Goal: Use online tool/utility: Utilize a website feature to perform a specific function

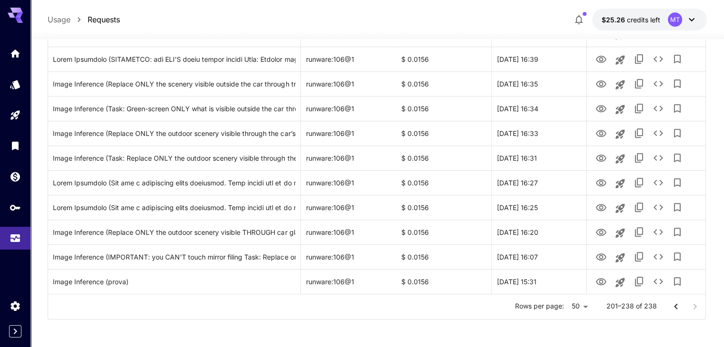
scroll to position [834, 0]
click at [692, 306] on div at bounding box center [685, 306] width 38 height 19
click at [605, 313] on div "Rows per page: 50 ** 201–238 of 238" at bounding box center [376, 306] width 657 height 25
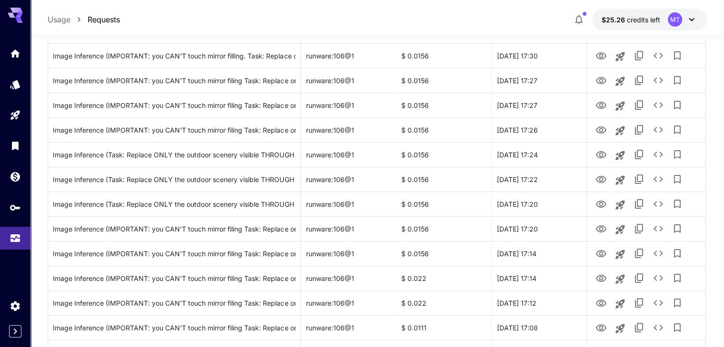
scroll to position [0, 0]
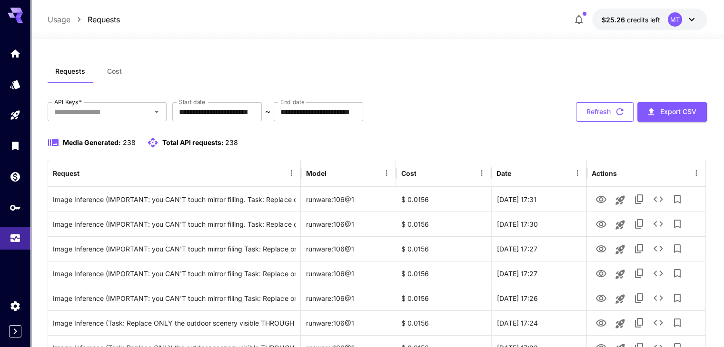
click at [615, 118] on button "Refresh" at bounding box center [605, 112] width 58 height 20
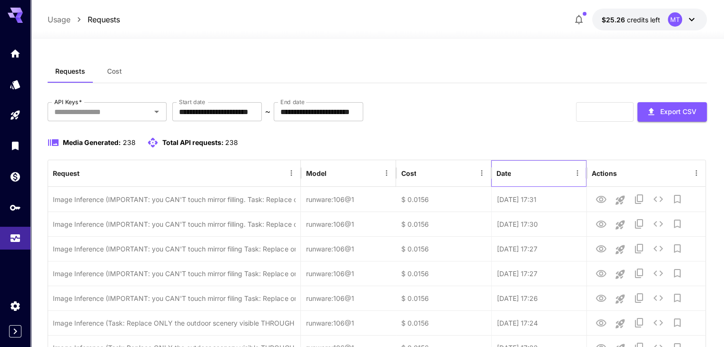
click at [533, 177] on div "Date" at bounding box center [533, 173] width 75 height 26
click at [534, 180] on div "Date" at bounding box center [533, 173] width 75 height 26
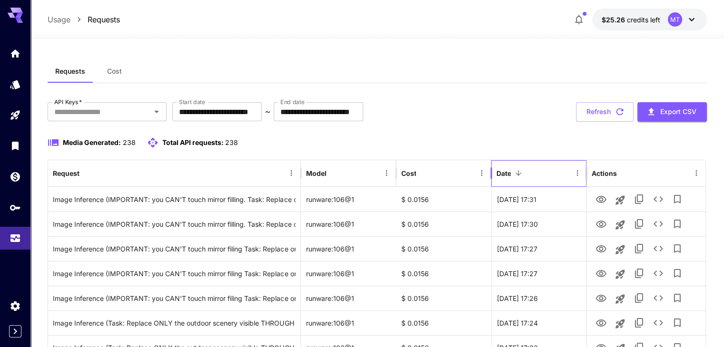
click at [534, 180] on div "Date" at bounding box center [533, 173] width 75 height 26
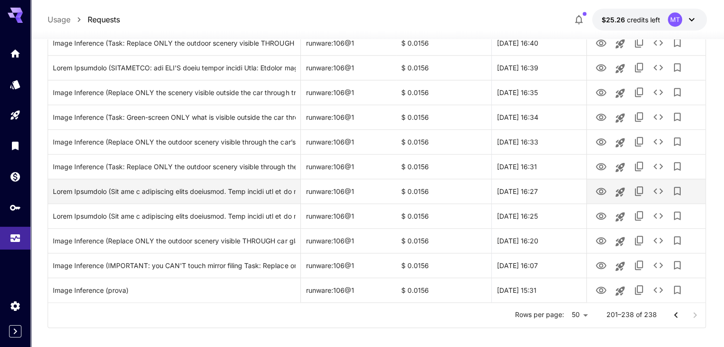
scroll to position [834, 0]
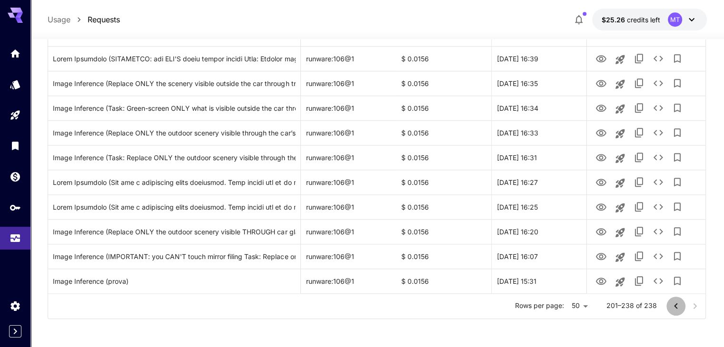
click at [676, 308] on icon "Go to previous page" at bounding box center [675, 306] width 3 height 6
click at [676, 308] on div at bounding box center [685, 306] width 38 height 19
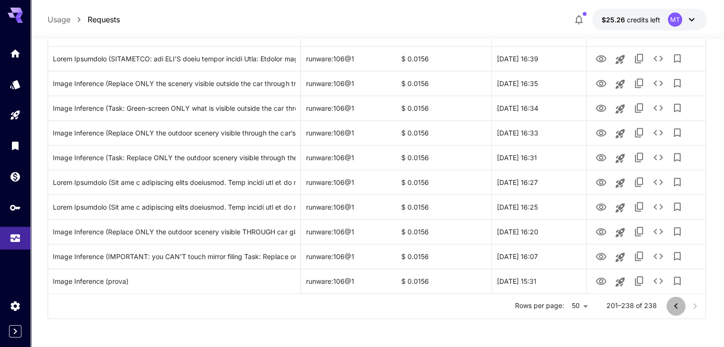
click at [676, 308] on div at bounding box center [685, 306] width 38 height 19
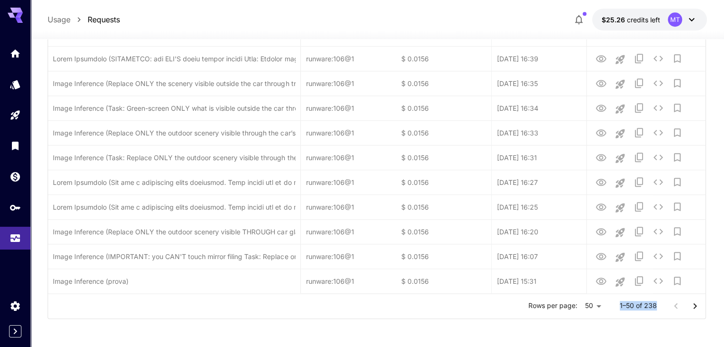
click at [676, 308] on div at bounding box center [685, 306] width 38 height 19
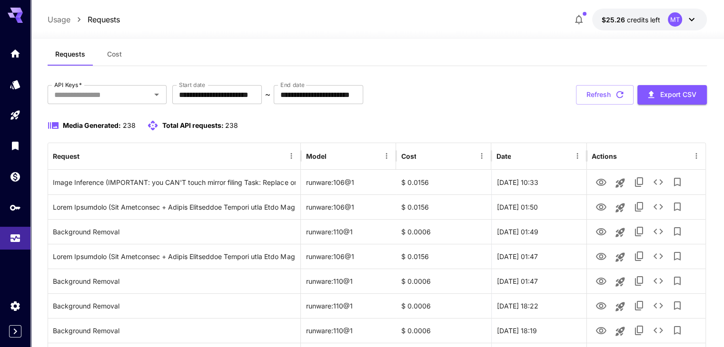
scroll to position [0, 0]
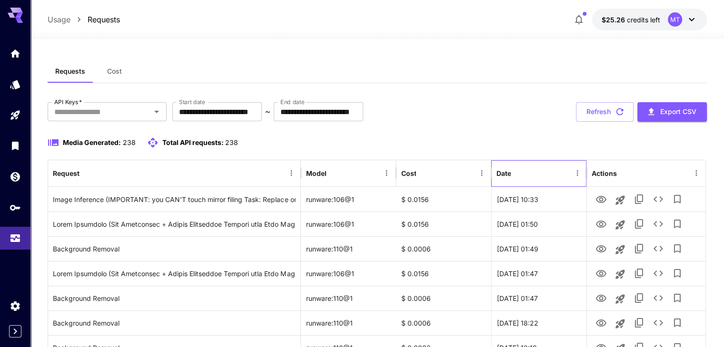
click at [501, 175] on div "Date" at bounding box center [503, 173] width 15 height 8
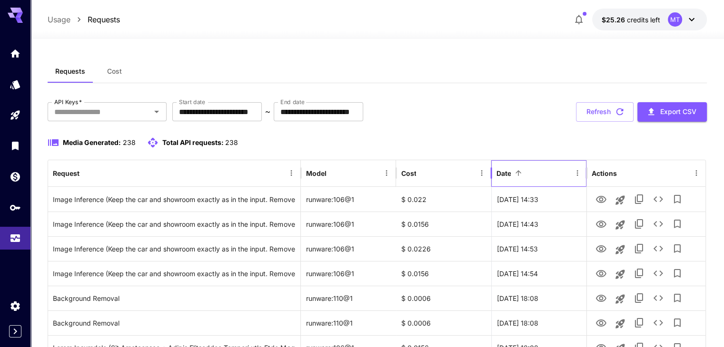
click at [505, 173] on div "Date" at bounding box center [503, 173] width 15 height 8
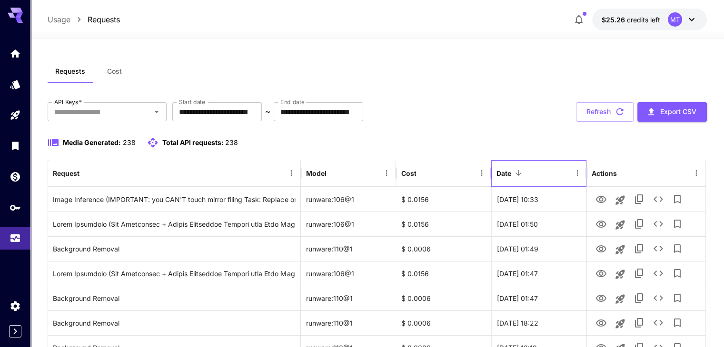
click at [505, 173] on div "Date" at bounding box center [503, 173] width 15 height 8
click at [513, 175] on button "Sort" at bounding box center [518, 173] width 13 height 13
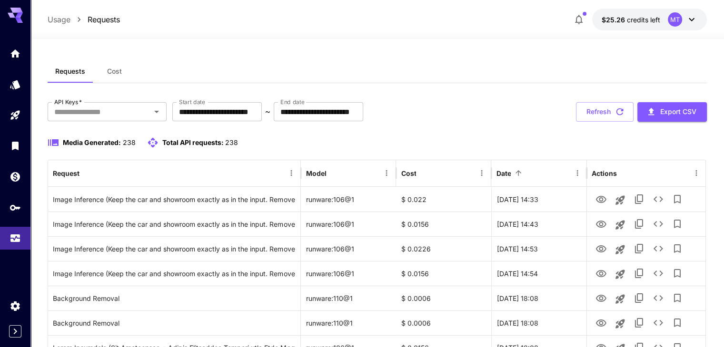
click at [522, 145] on div "Media Generated: 238 Total API requests: 238" at bounding box center [377, 142] width 659 height 11
click at [238, 117] on input "**********" at bounding box center [216, 111] width 89 height 19
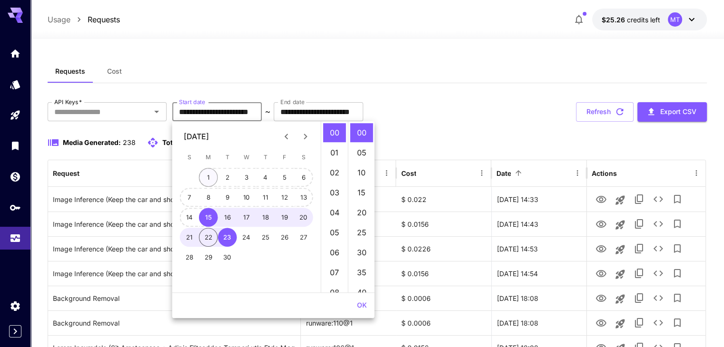
click at [215, 178] on button "1" at bounding box center [208, 177] width 19 height 19
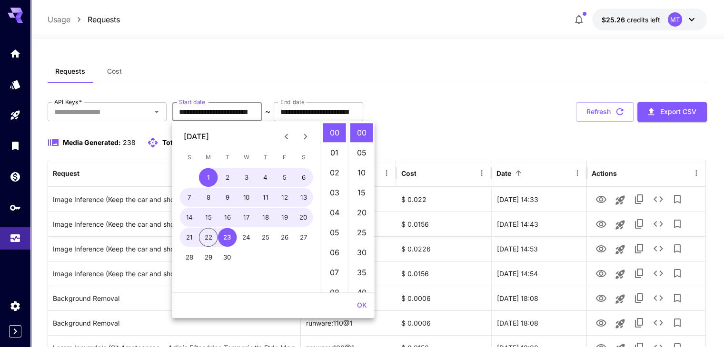
click at [432, 120] on div "**********" at bounding box center [377, 112] width 659 height 20
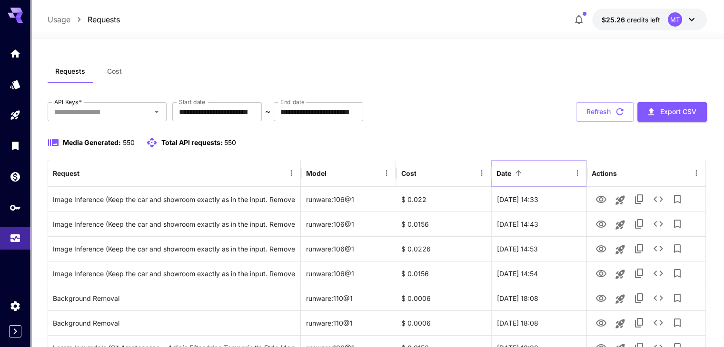
click at [522, 170] on icon "Sort" at bounding box center [518, 173] width 9 height 9
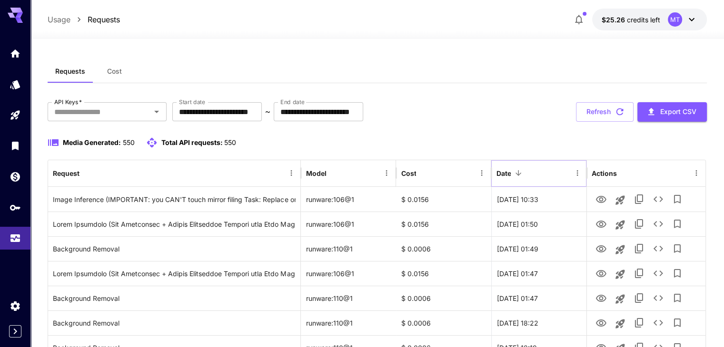
click at [522, 170] on icon "Sort" at bounding box center [518, 173] width 9 height 9
click at [513, 178] on div at bounding box center [518, 173] width 13 height 13
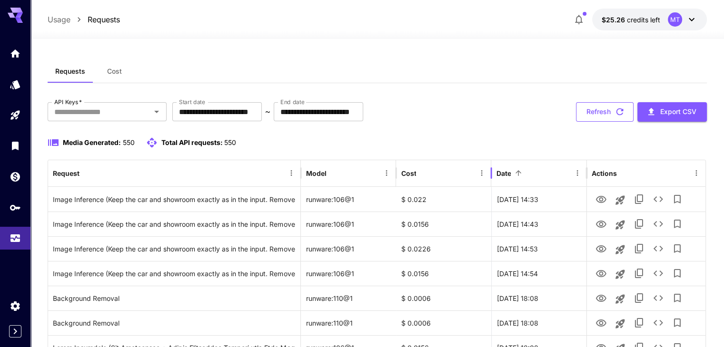
click at [598, 107] on button "Refresh" at bounding box center [605, 112] width 58 height 20
click at [527, 173] on div "Date" at bounding box center [533, 173] width 75 height 26
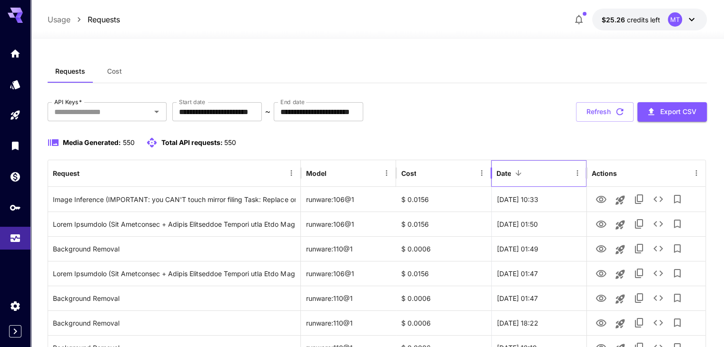
click at [527, 173] on div "Date" at bounding box center [533, 173] width 75 height 26
click at [517, 170] on icon "Sort" at bounding box center [518, 173] width 9 height 9
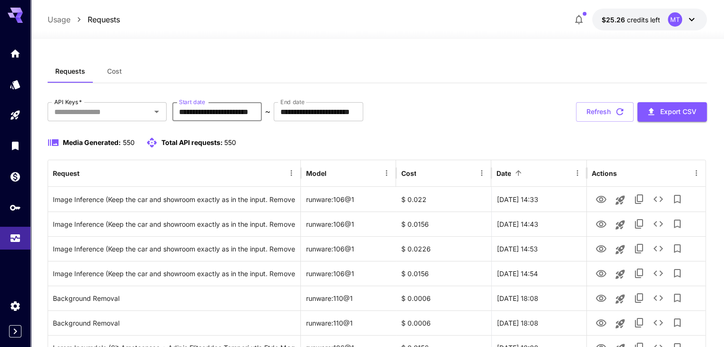
click at [262, 111] on input "**********" at bounding box center [216, 111] width 89 height 19
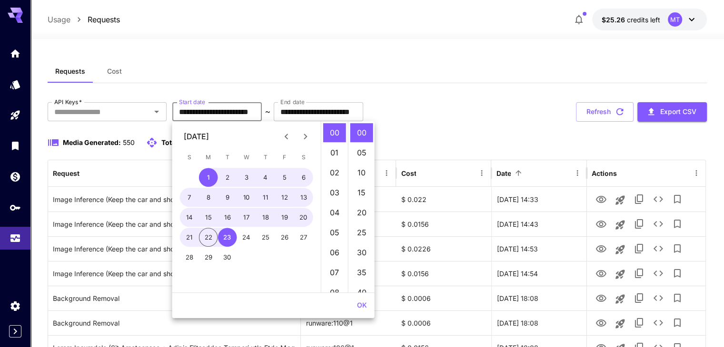
click at [284, 137] on icon "Previous month" at bounding box center [286, 136] width 11 height 11
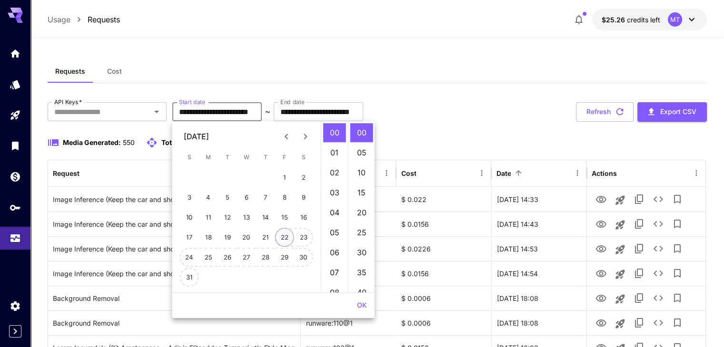
click at [282, 243] on button "22" at bounding box center [284, 237] width 19 height 19
click at [305, 136] on icon "Next month" at bounding box center [305, 136] width 11 height 11
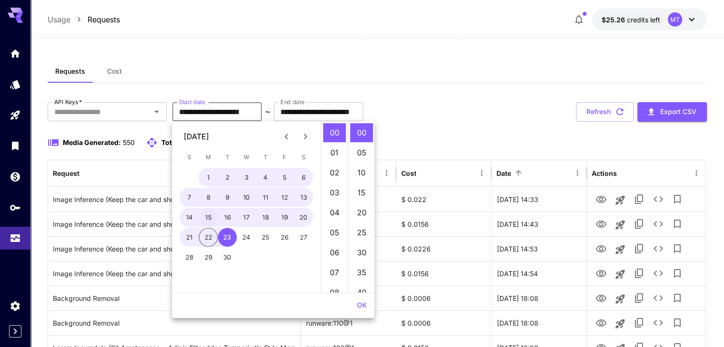
click at [207, 215] on button "15" at bounding box center [208, 217] width 19 height 19
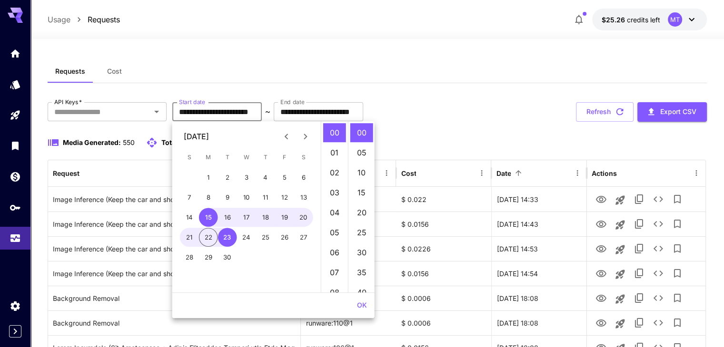
click at [282, 134] on icon "Previous month" at bounding box center [286, 136] width 11 height 11
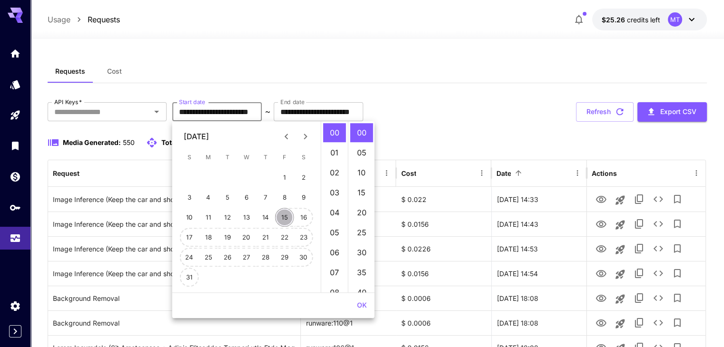
click at [286, 220] on button "15" at bounding box center [284, 217] width 19 height 19
type input "**********"
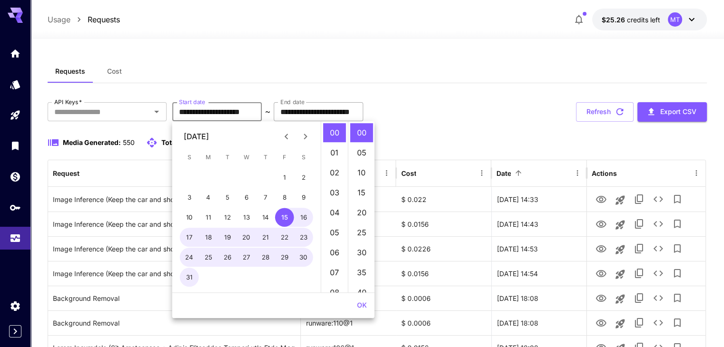
click at [321, 115] on input "**********" at bounding box center [318, 111] width 89 height 19
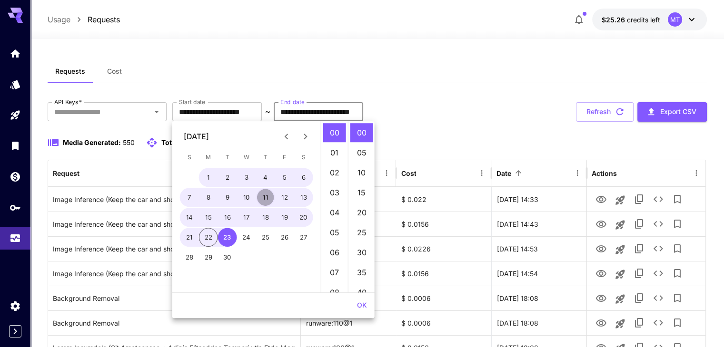
click at [264, 195] on button "11" at bounding box center [265, 197] width 19 height 19
type input "**********"
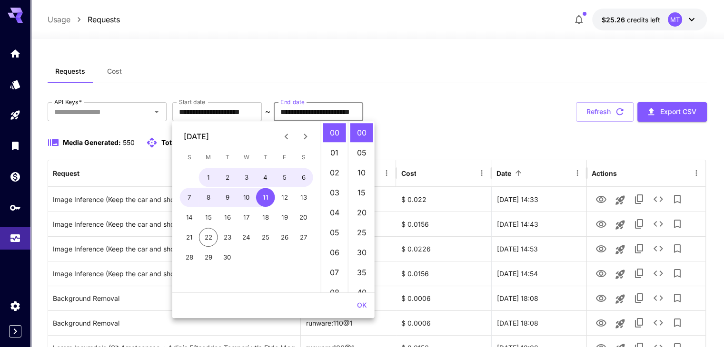
click at [419, 118] on div "**********" at bounding box center [377, 112] width 659 height 20
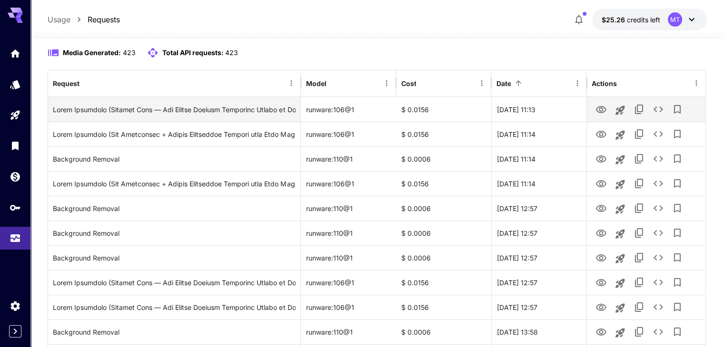
scroll to position [95, 0]
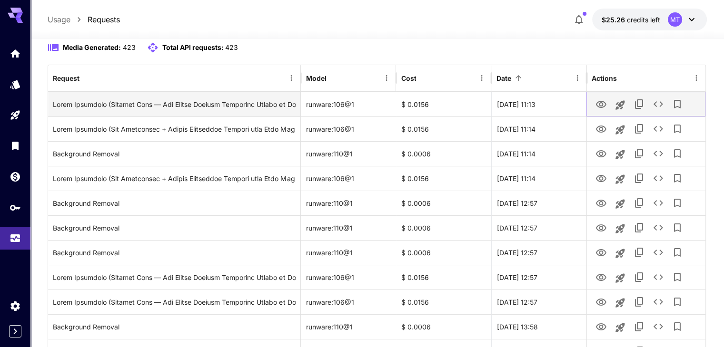
click at [598, 105] on icon "View" at bounding box center [601, 104] width 10 height 7
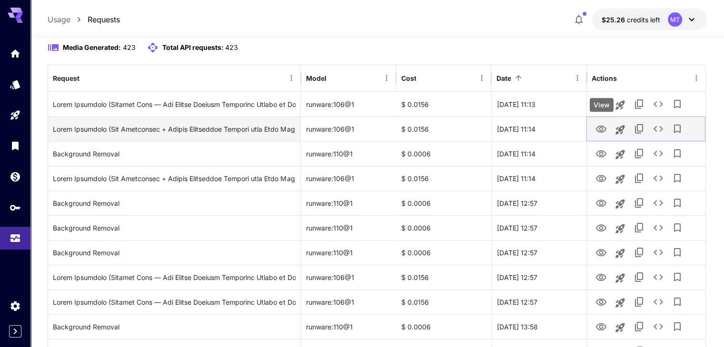
click at [598, 132] on icon "View" at bounding box center [600, 129] width 11 height 11
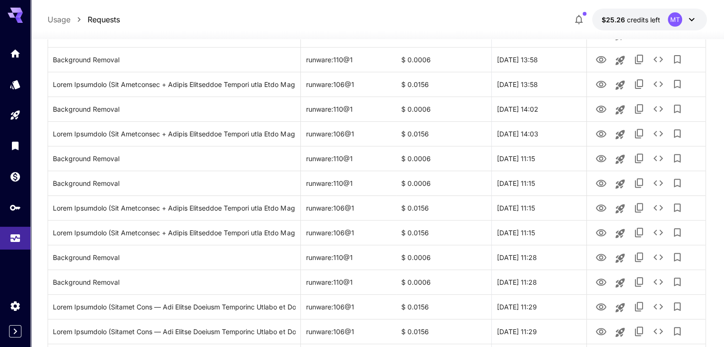
scroll to position [333, 0]
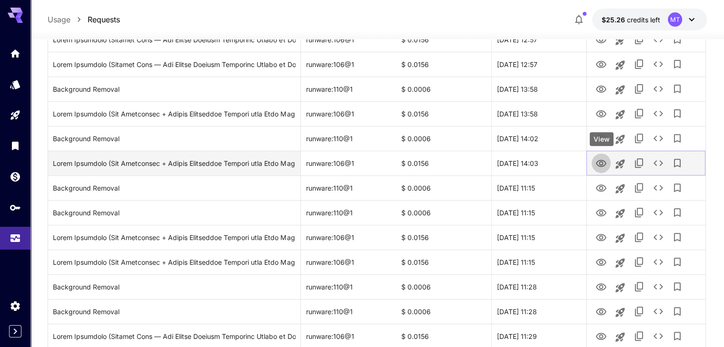
click at [604, 160] on icon "View" at bounding box center [600, 163] width 11 height 11
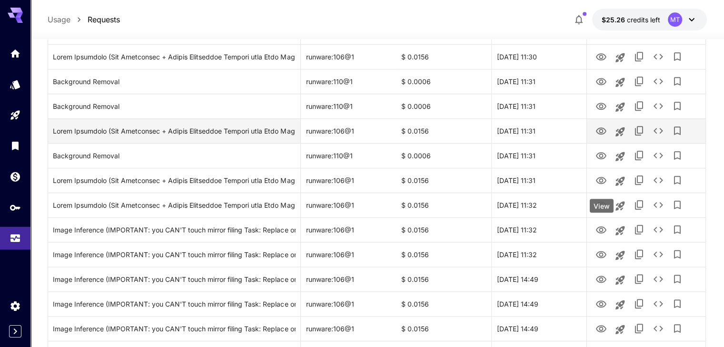
scroll to position [952, 0]
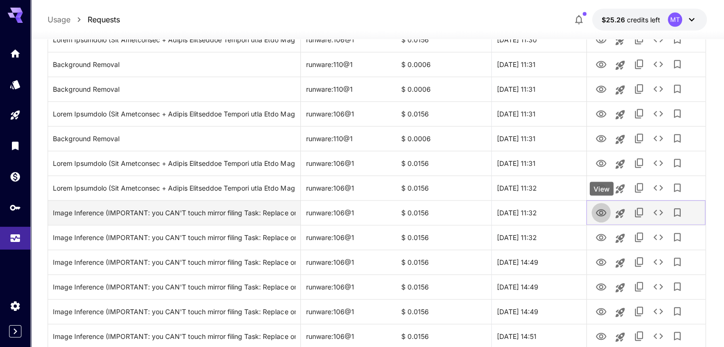
click at [601, 212] on icon "View" at bounding box center [600, 213] width 11 height 11
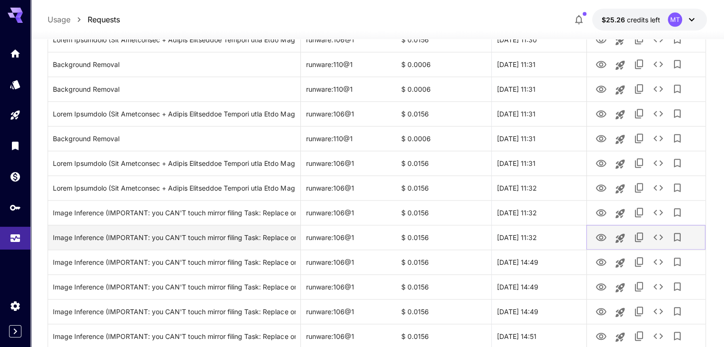
click at [602, 237] on icon "View" at bounding box center [601, 237] width 10 height 7
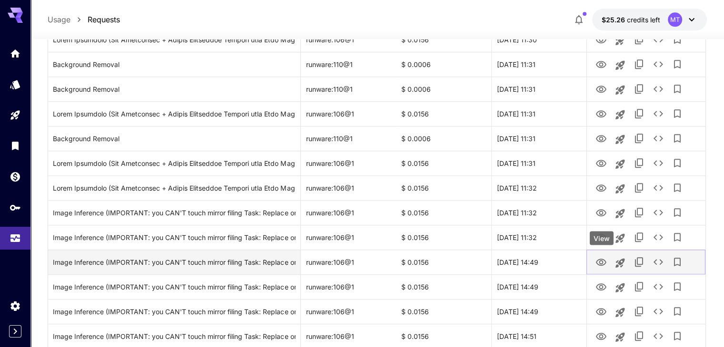
click at [597, 263] on icon "View" at bounding box center [600, 262] width 11 height 11
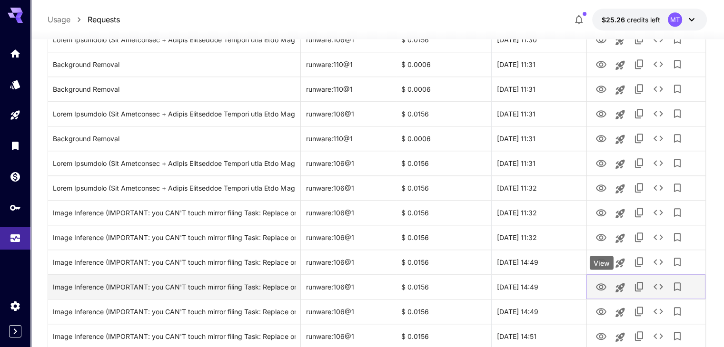
click at [605, 287] on icon "View" at bounding box center [601, 287] width 10 height 7
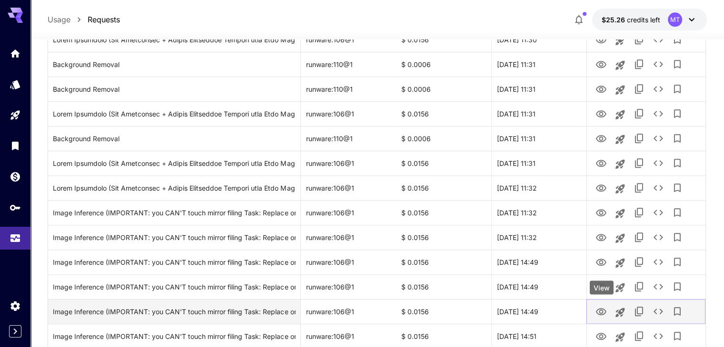
click at [604, 310] on icon "View" at bounding box center [600, 312] width 11 height 11
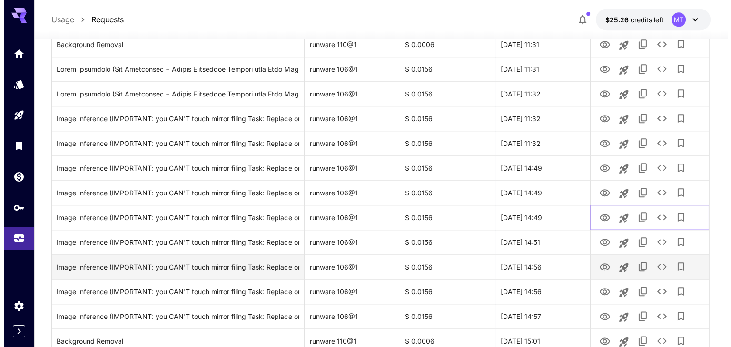
scroll to position [1047, 0]
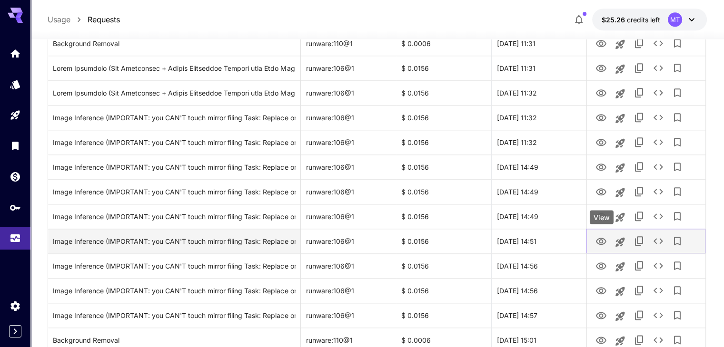
click at [601, 241] on icon "View" at bounding box center [600, 241] width 11 height 11
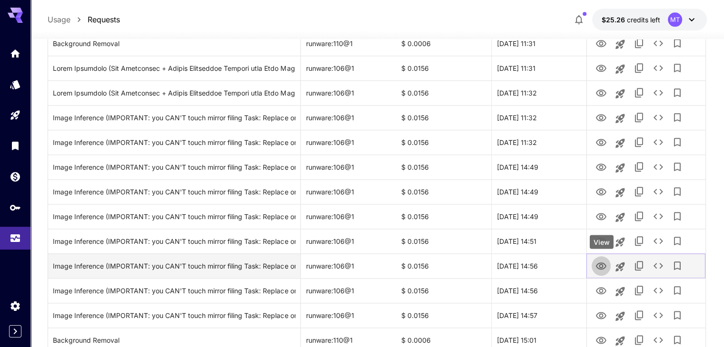
click at [597, 265] on icon "View" at bounding box center [600, 266] width 11 height 11
click at [658, 260] on icon "See details" at bounding box center [658, 265] width 11 height 11
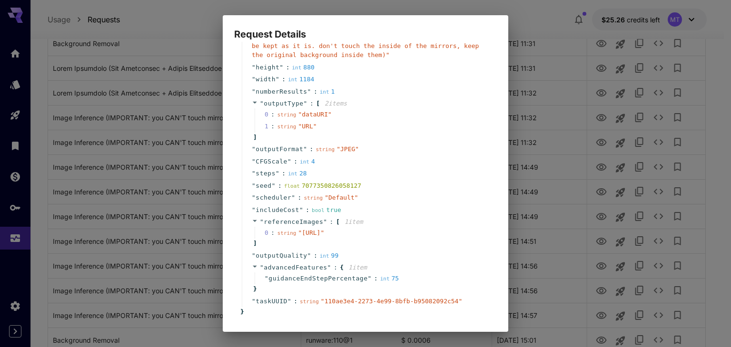
scroll to position [169, 0]
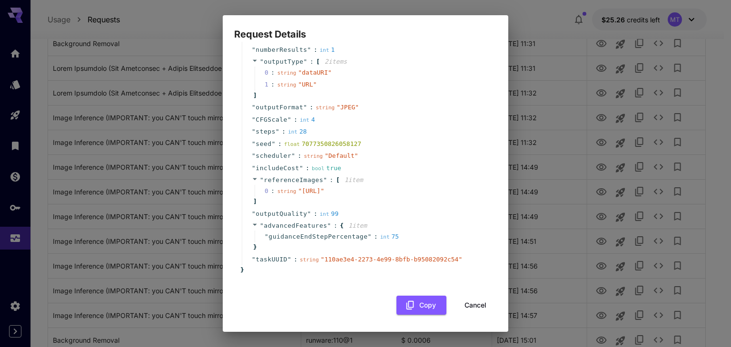
drag, startPoint x: 287, startPoint y: 181, endPoint x: 317, endPoint y: 193, distance: 32.3
click at [317, 193] on span "" https://im.runware.ai/image/ii/78ab69e4-46a6-41bb-862e-cb20598edd8a.jpg "" at bounding box center [311, 191] width 26 height 7
click at [553, 260] on div "Request Details { 17 item s " taskType " : string " imageInference " " model " …" at bounding box center [365, 173] width 731 height 347
click at [476, 301] on button "Cancel" at bounding box center [475, 306] width 43 height 20
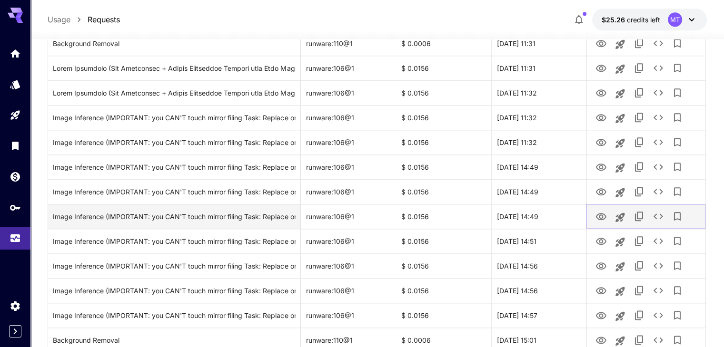
click at [598, 219] on icon "View" at bounding box center [601, 216] width 10 height 7
click at [651, 217] on button "See details" at bounding box center [658, 216] width 19 height 19
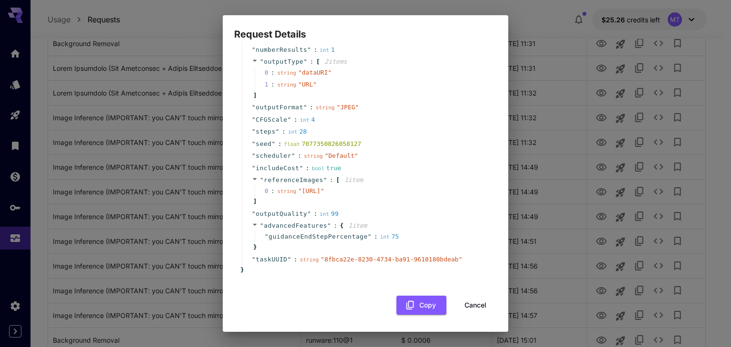
drag, startPoint x: 287, startPoint y: 181, endPoint x: 320, endPoint y: 194, distance: 34.8
click at [320, 194] on span "" https://im.runware.ai/image/ii/95d31a48-7b5e-4417-a964-54168df62625.jpg "" at bounding box center [311, 191] width 26 height 7
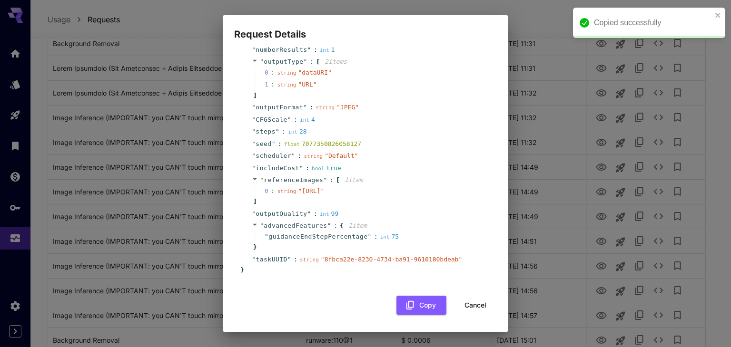
copy span "https://im.runware.ai/image/ii/95d31a48-7b5e-4417-a964-54168df62625.jpg"
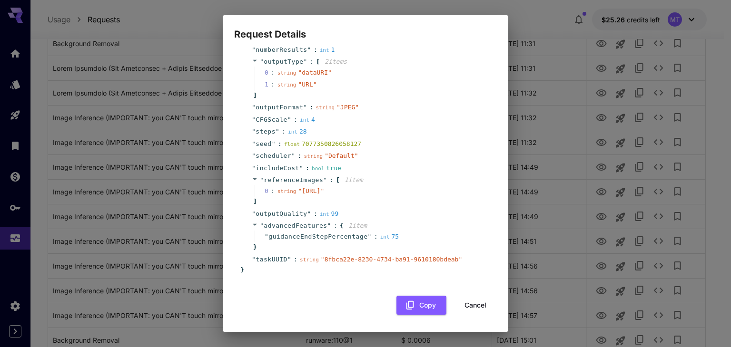
click at [474, 303] on button "Cancel" at bounding box center [475, 306] width 43 height 20
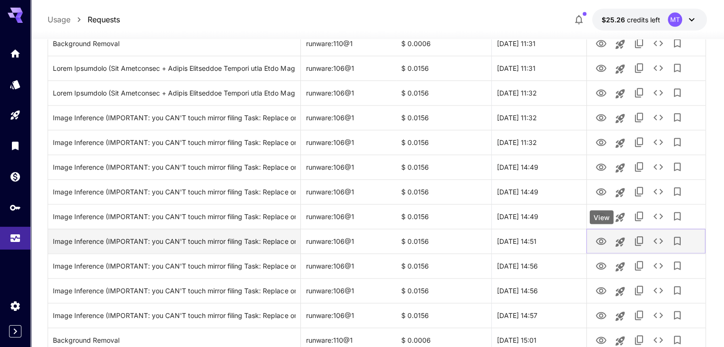
click at [601, 237] on icon "View" at bounding box center [600, 241] width 11 height 11
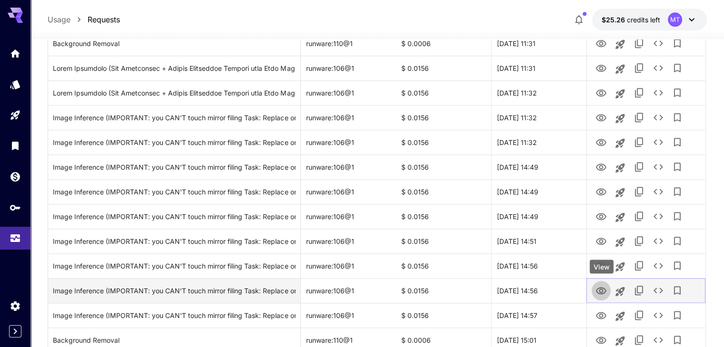
click at [601, 293] on icon "View" at bounding box center [601, 290] width 10 height 7
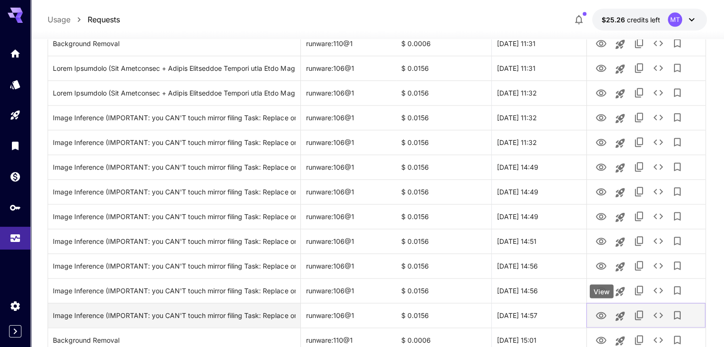
click at [605, 314] on icon "View" at bounding box center [601, 315] width 10 height 7
click at [665, 314] on button "See details" at bounding box center [658, 315] width 19 height 19
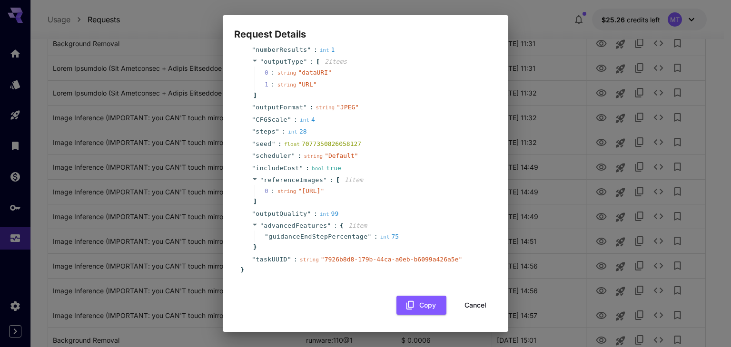
drag, startPoint x: 287, startPoint y: 181, endPoint x: 317, endPoint y: 193, distance: 32.5
click at [317, 193] on span "" https://im.runware.ai/image/ii/16fde390-b2ad-4df7-87de-84ba67bb9b8e.jpg "" at bounding box center [311, 191] width 26 height 7
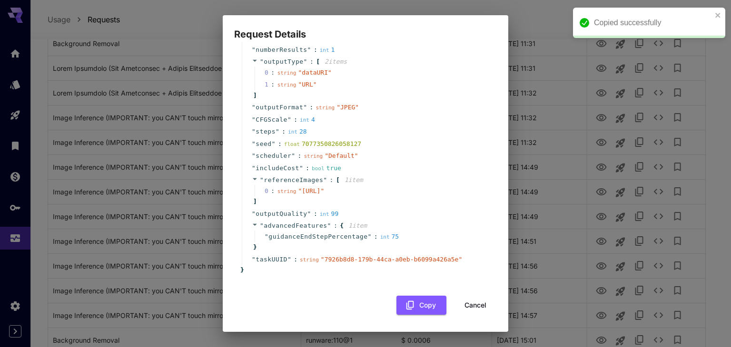
copy span "https://im.runware.ai/image/ii/16fde390-b2ad-4df7-87de-84ba67bb9b8e.jpg"
click at [468, 307] on button "Cancel" at bounding box center [475, 306] width 43 height 20
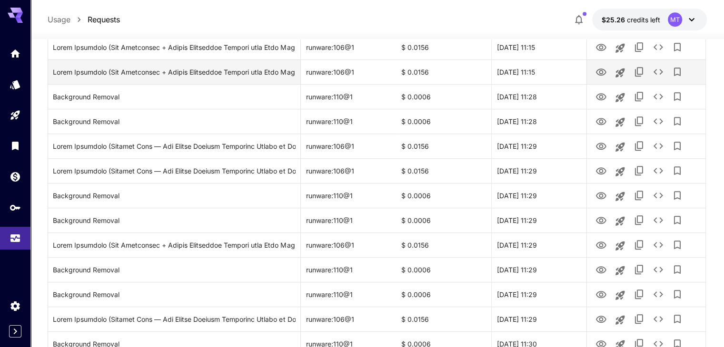
scroll to position [576, 0]
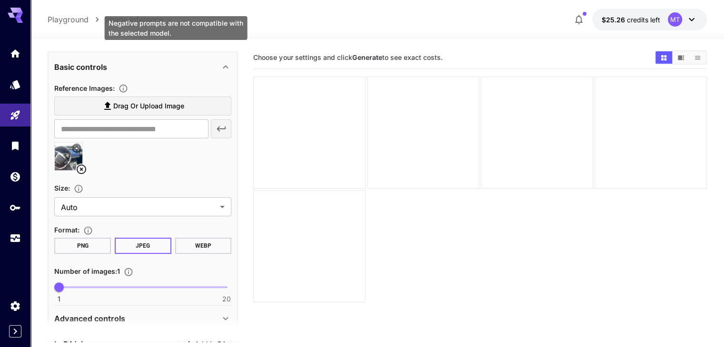
scroll to position [286, 0]
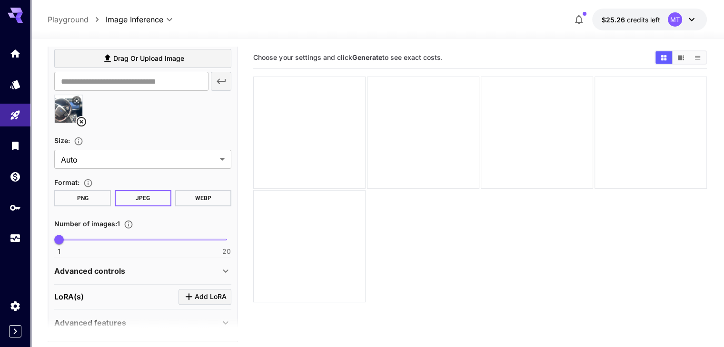
click at [107, 198] on button "PNG" at bounding box center [82, 198] width 57 height 16
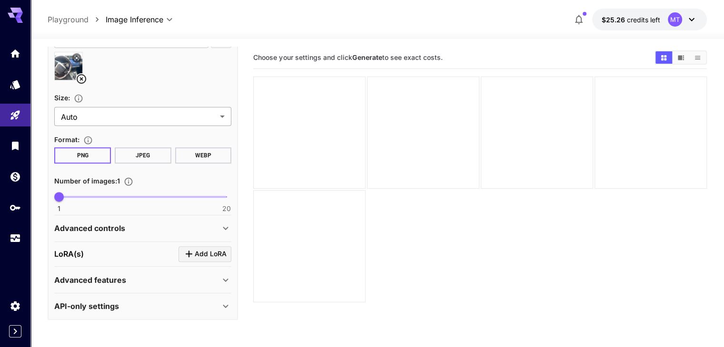
click at [153, 117] on body "**********" at bounding box center [362, 211] width 724 height 423
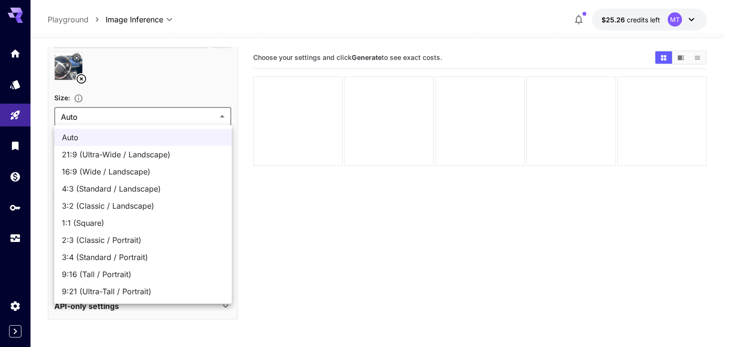
click at [107, 185] on span "4:3 (Standard / Landscape)" at bounding box center [143, 188] width 162 height 11
type input "**********"
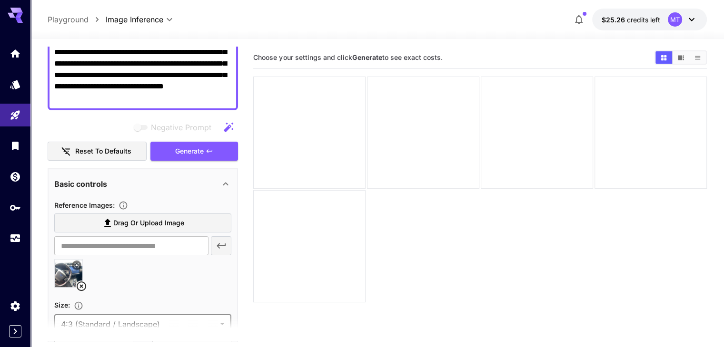
scroll to position [0, 0]
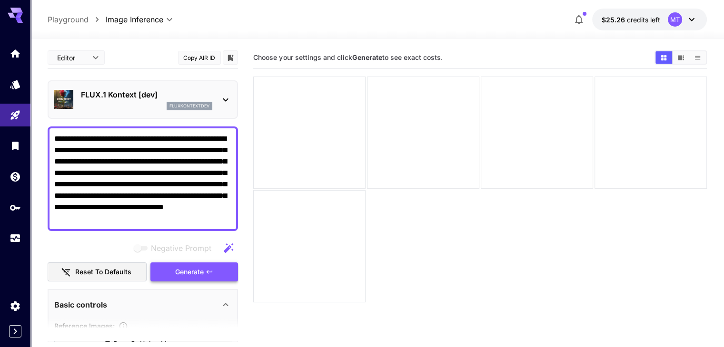
click at [185, 269] on span "Generate" at bounding box center [189, 273] width 29 height 12
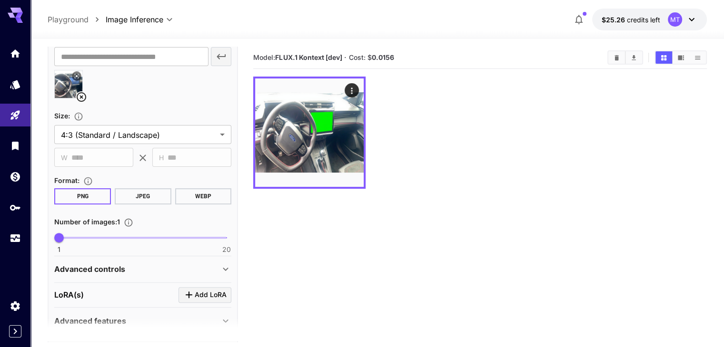
scroll to position [333, 0]
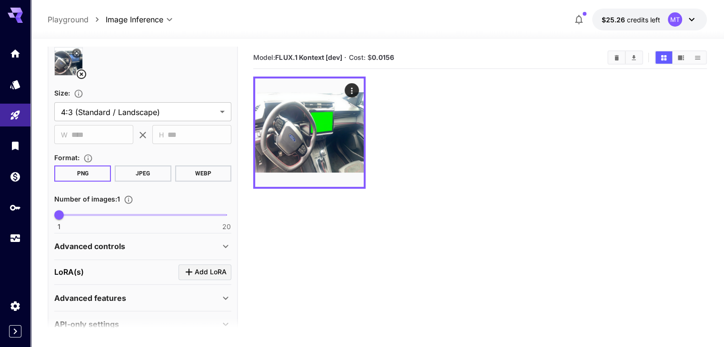
click at [82, 73] on icon at bounding box center [82, 74] width 10 height 10
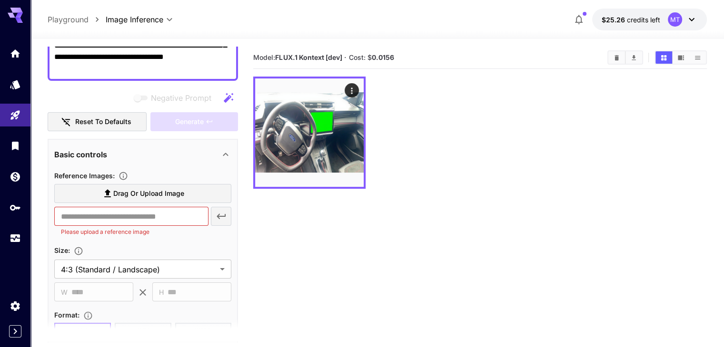
scroll to position [136, 0]
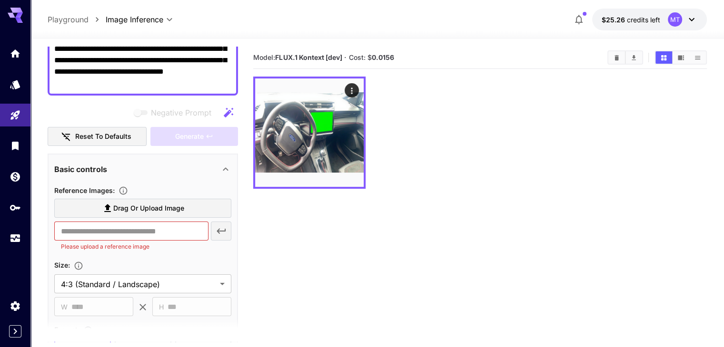
click at [160, 204] on span "Drag or upload image" at bounding box center [148, 209] width 71 height 12
click at [0, 0] on input "Drag or upload image" at bounding box center [0, 0] width 0 height 0
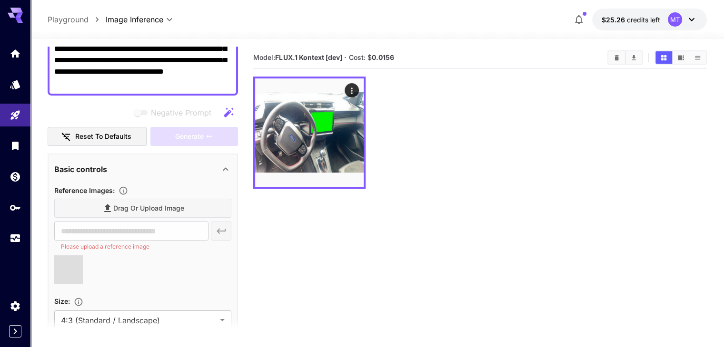
type input "**********"
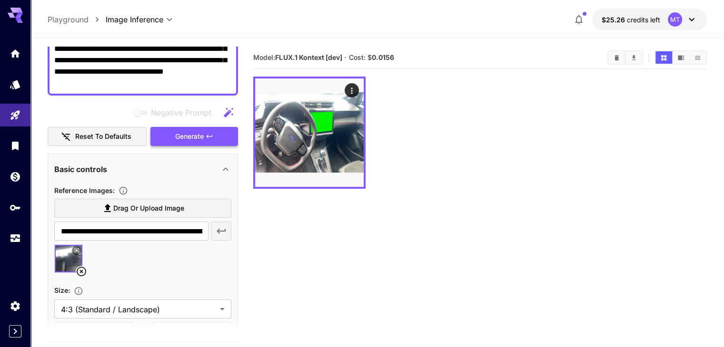
click at [191, 136] on span "Generate" at bounding box center [189, 137] width 29 height 12
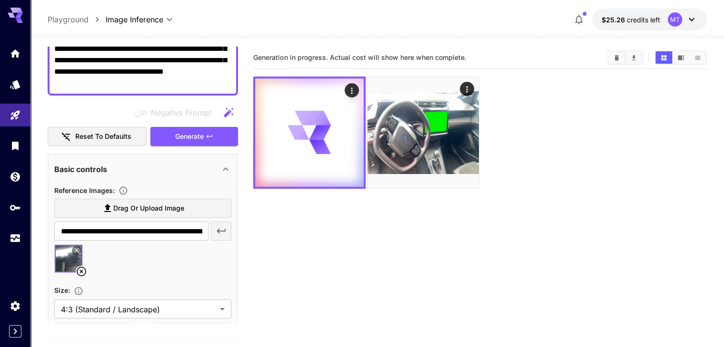
scroll to position [0, 0]
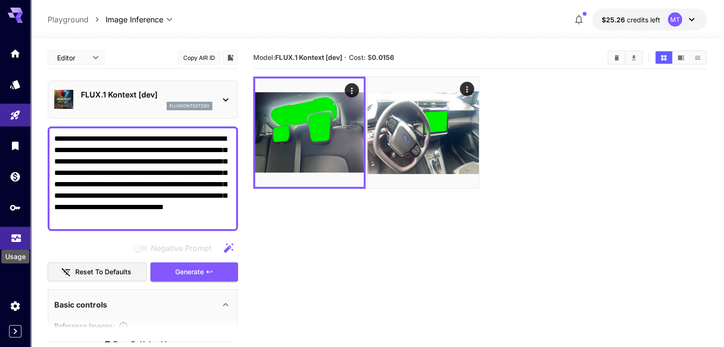
click at [19, 238] on icon "Usage" at bounding box center [15, 235] width 11 height 11
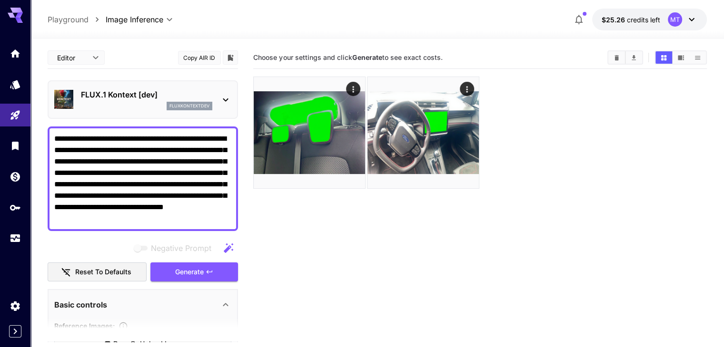
click at [129, 163] on textarea "**********" at bounding box center [142, 178] width 177 height 91
paste textarea "**********"
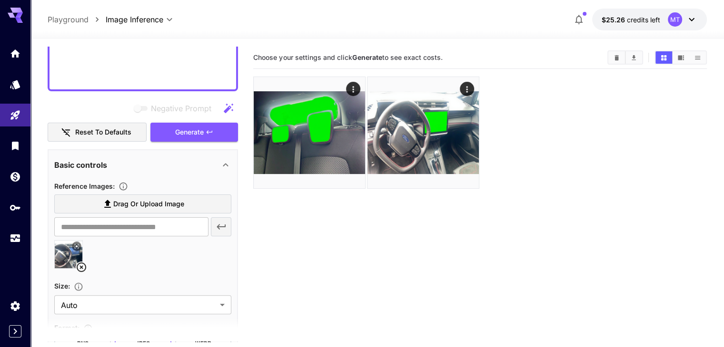
scroll to position [340, 0]
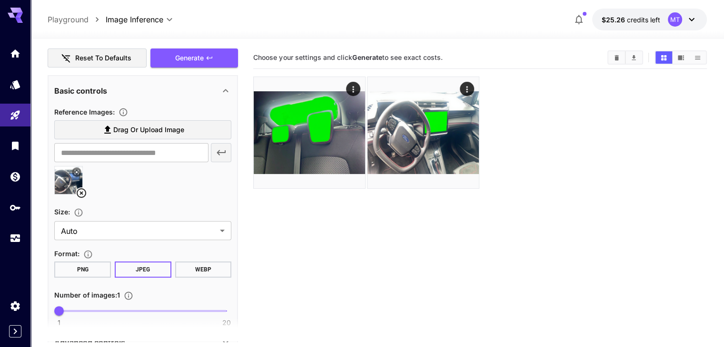
type textarea "**********"
click at [80, 194] on icon at bounding box center [81, 193] width 11 height 11
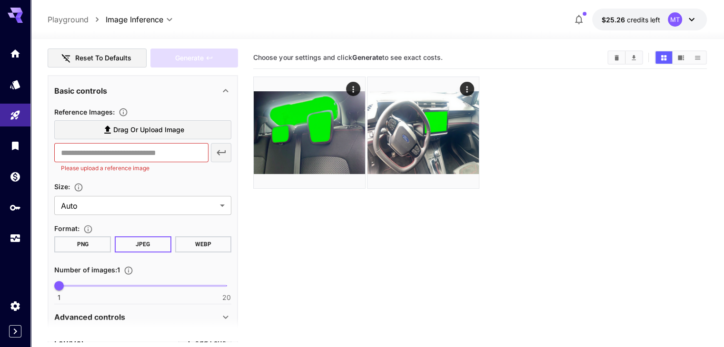
click at [120, 126] on span "Drag or upload image" at bounding box center [148, 130] width 71 height 12
click at [0, 0] on input "Drag or upload image" at bounding box center [0, 0] width 0 height 0
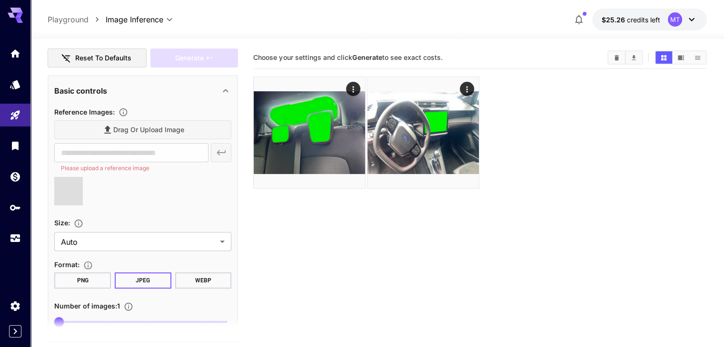
type input "**********"
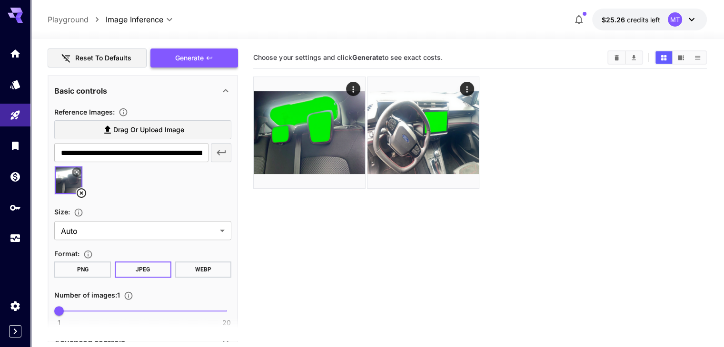
click at [207, 59] on icon "button" at bounding box center [210, 58] width 8 height 8
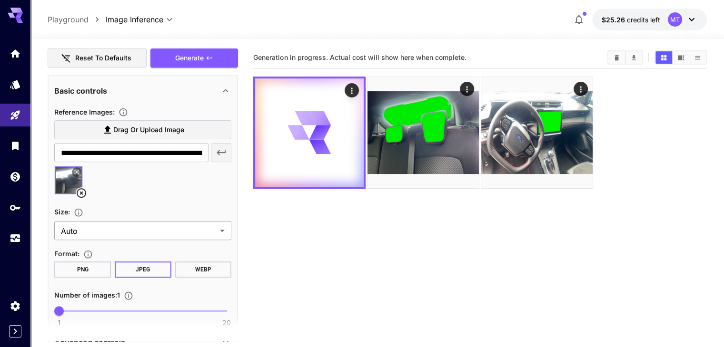
click at [166, 238] on body "**********" at bounding box center [362, 211] width 724 height 423
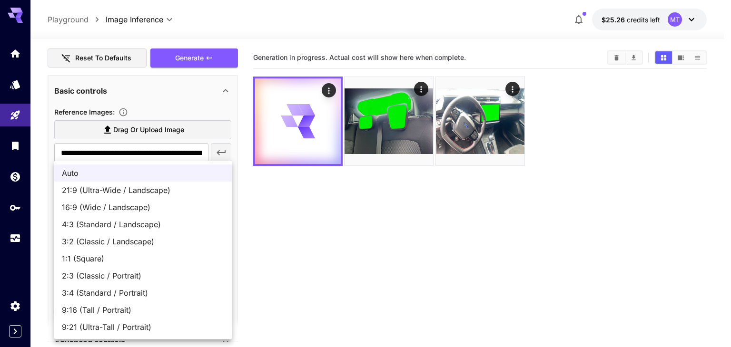
click at [175, 219] on span "4:3 (Standard / Landscape)" at bounding box center [143, 224] width 162 height 11
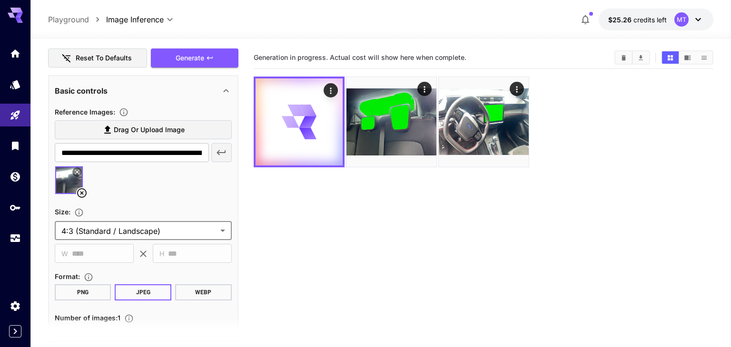
type input "**********"
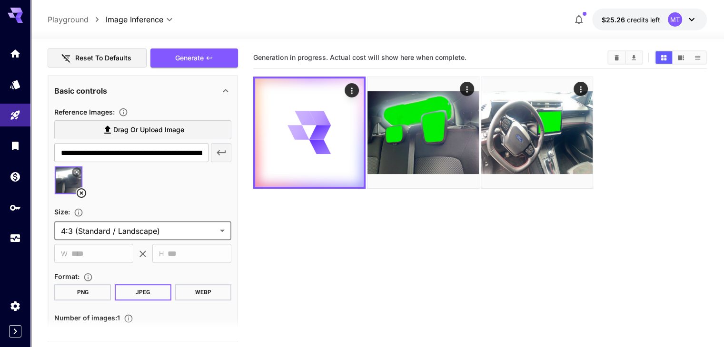
click at [91, 291] on button "PNG" at bounding box center [82, 293] width 57 height 16
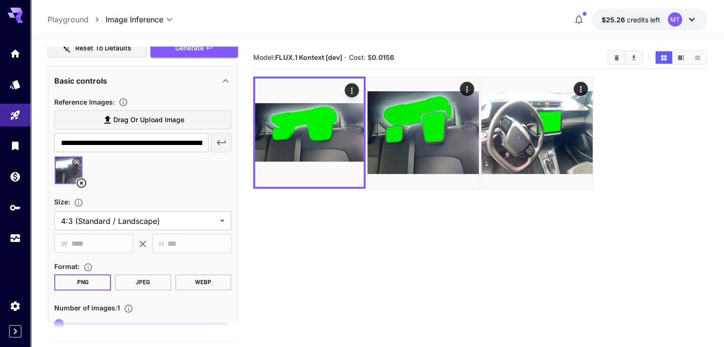
scroll to position [477, 0]
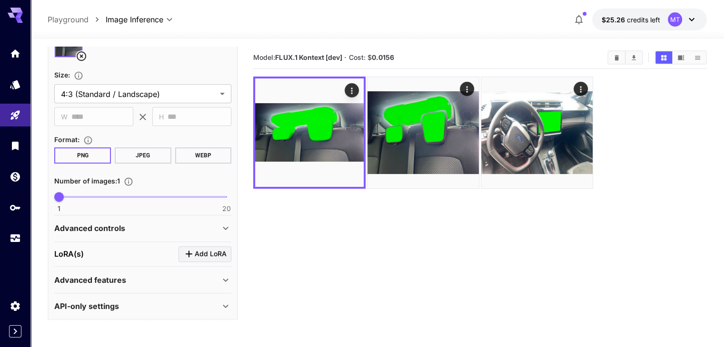
click at [188, 282] on div "Advanced features" at bounding box center [137, 280] width 166 height 11
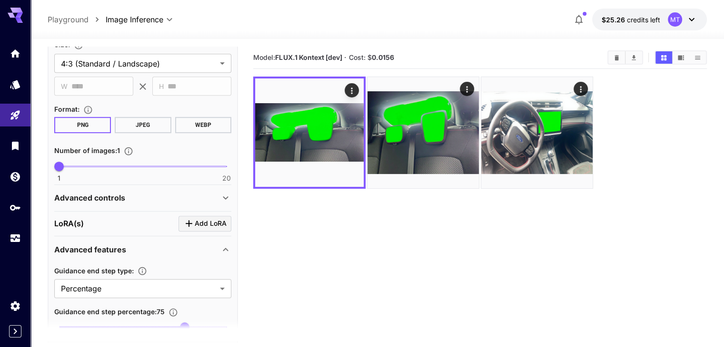
scroll to position [566, 0]
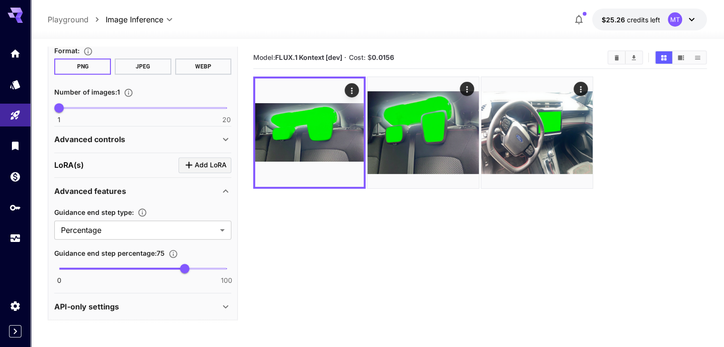
click at [212, 139] on div "Advanced controls" at bounding box center [137, 139] width 166 height 11
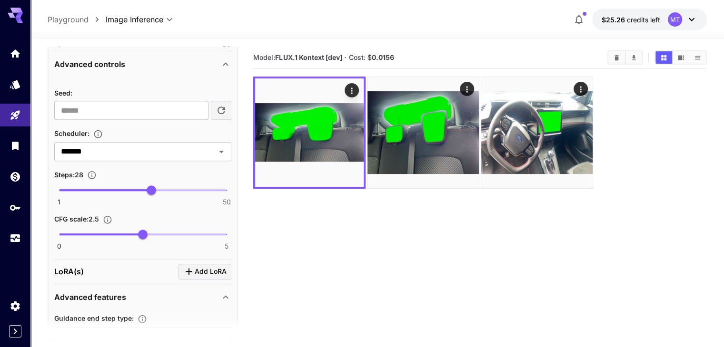
scroll to position [661, 0]
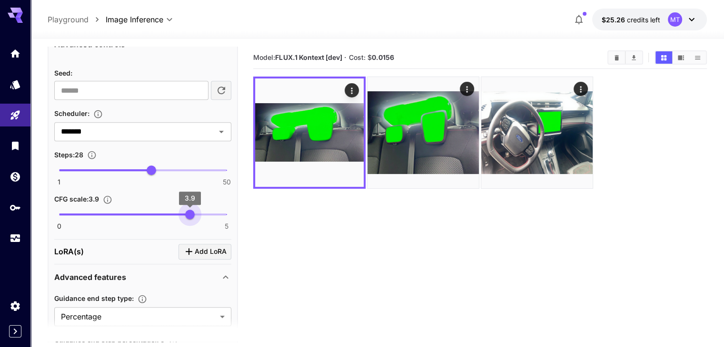
type input "*"
drag, startPoint x: 152, startPoint y: 217, endPoint x: 193, endPoint y: 216, distance: 41.0
click at [193, 216] on span "4" at bounding box center [193, 215] width 10 height 10
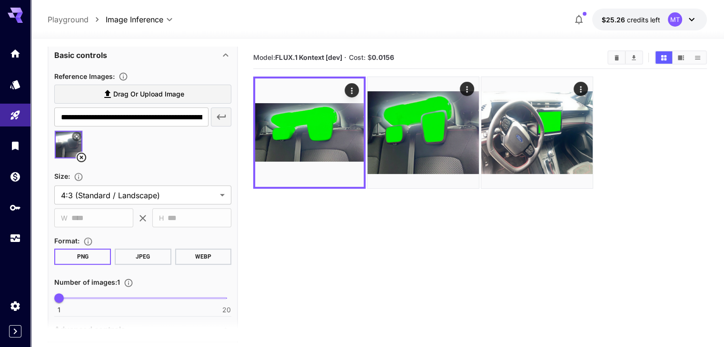
scroll to position [138, 0]
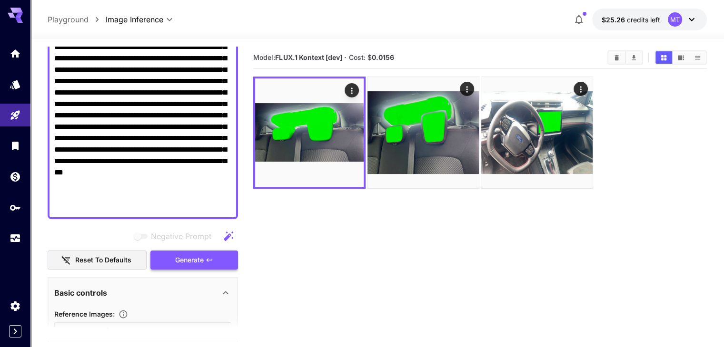
click at [208, 263] on icon "button" at bounding box center [210, 261] width 8 height 8
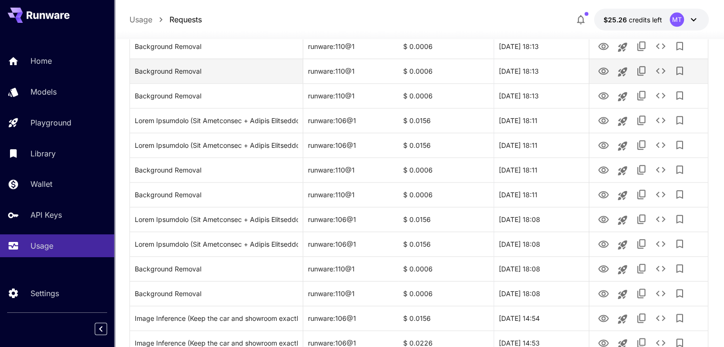
scroll to position [1131, 0]
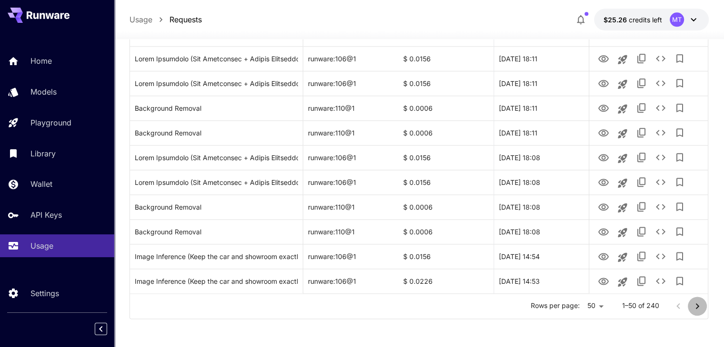
click at [697, 305] on icon "Go to next page" at bounding box center [696, 306] width 3 height 6
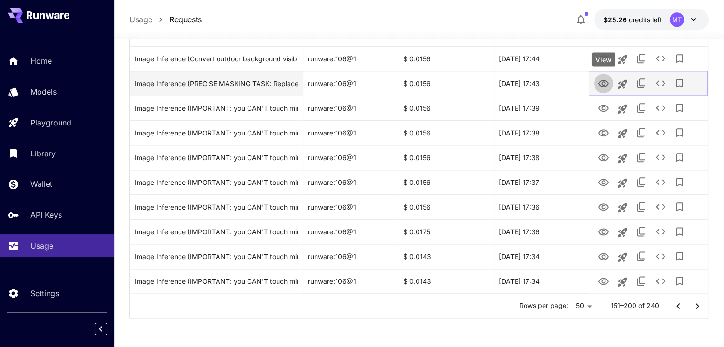
click at [598, 86] on icon "View" at bounding box center [603, 83] width 11 height 11
click at [661, 84] on icon "See details" at bounding box center [660, 83] width 11 height 11
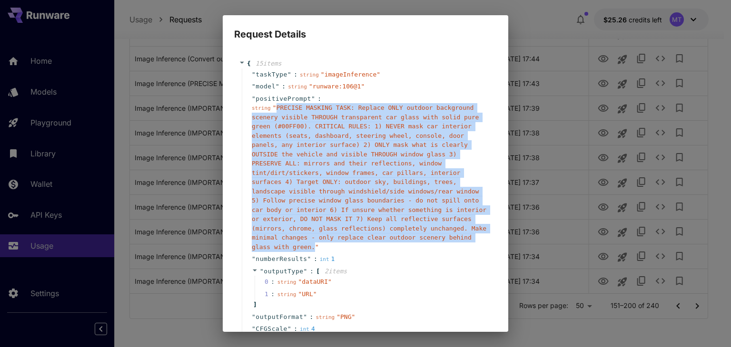
drag, startPoint x: 274, startPoint y: 108, endPoint x: 452, endPoint y: 228, distance: 214.8
click at [452, 228] on span "" PRECISE MASKING TASK: Replace ONLY outdoor background scenery visible THROUGH…" at bounding box center [369, 177] width 235 height 147
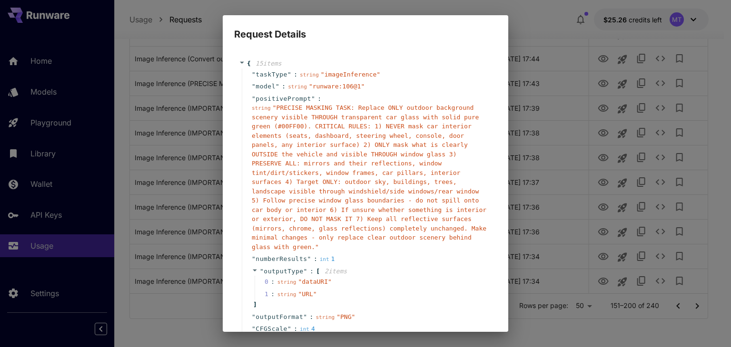
click at [536, 114] on div "Request Details { 15 item s " taskType " : string " imageInference " " model " …" at bounding box center [365, 173] width 731 height 347
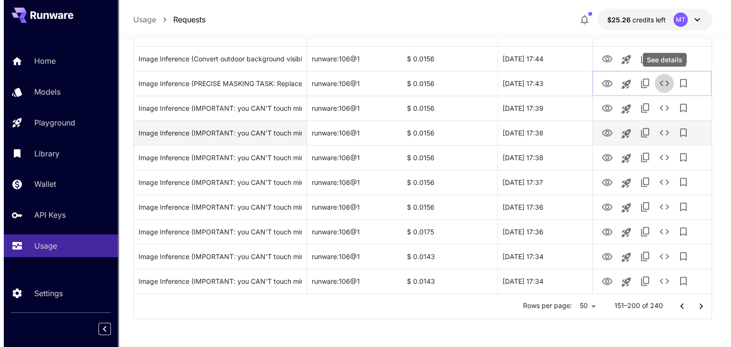
scroll to position [1083, 0]
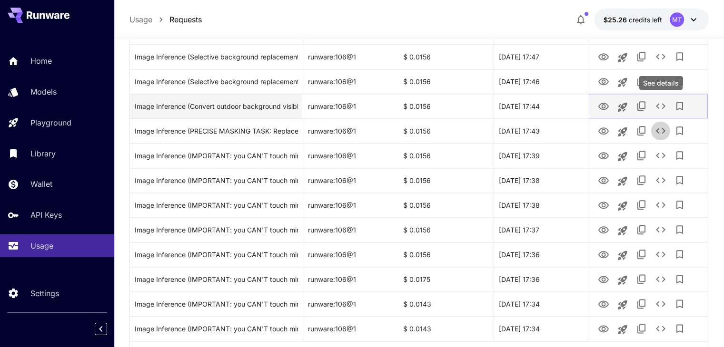
click at [655, 104] on icon "See details" at bounding box center [660, 105] width 11 height 11
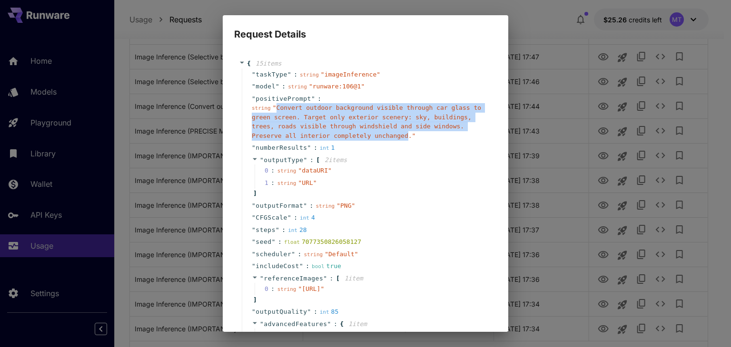
drag, startPoint x: 274, startPoint y: 107, endPoint x: 350, endPoint y: 134, distance: 80.4
click at [350, 134] on span "" Convert outdoor background visible through car glass to green screen. Target …" at bounding box center [366, 121] width 229 height 35
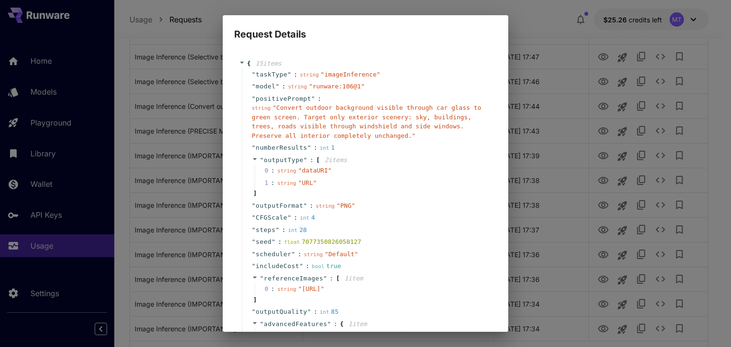
click at [600, 185] on div "Request Details { 15 item s " taskType " : string " imageInference " " model " …" at bounding box center [365, 173] width 731 height 347
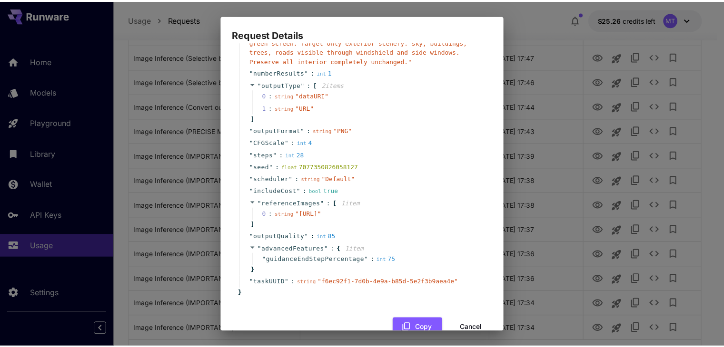
scroll to position [117, 0]
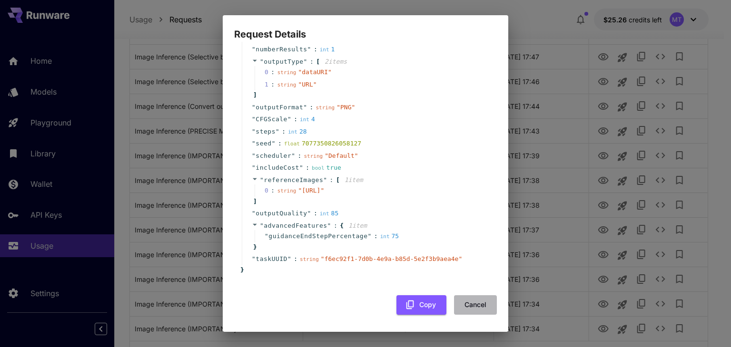
click at [458, 302] on button "Cancel" at bounding box center [475, 306] width 43 height 20
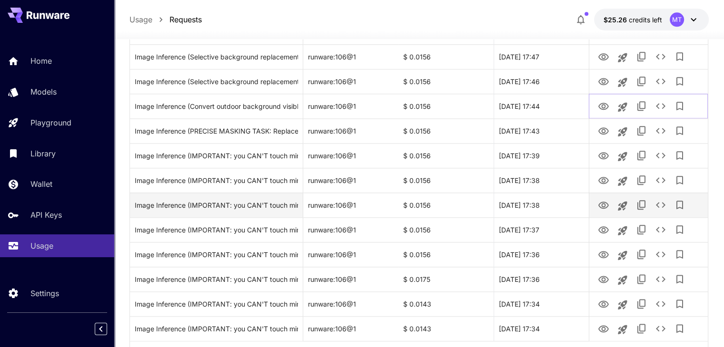
scroll to position [1036, 0]
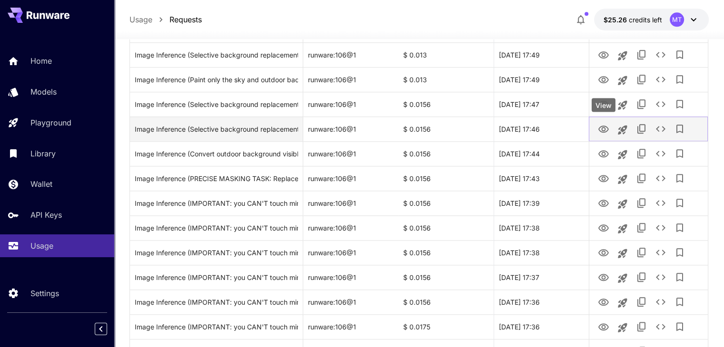
click at [601, 129] on icon "View" at bounding box center [603, 129] width 10 height 7
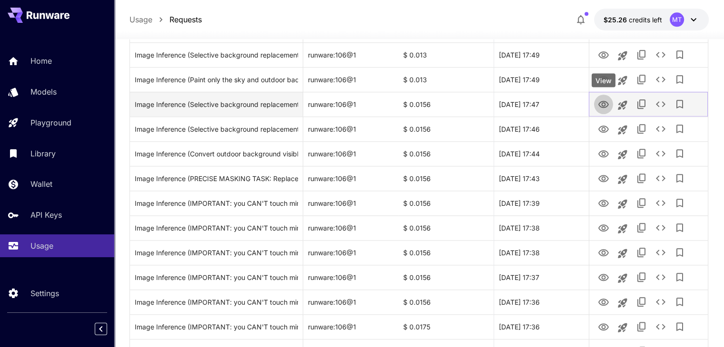
click at [601, 105] on icon "View" at bounding box center [603, 104] width 10 height 7
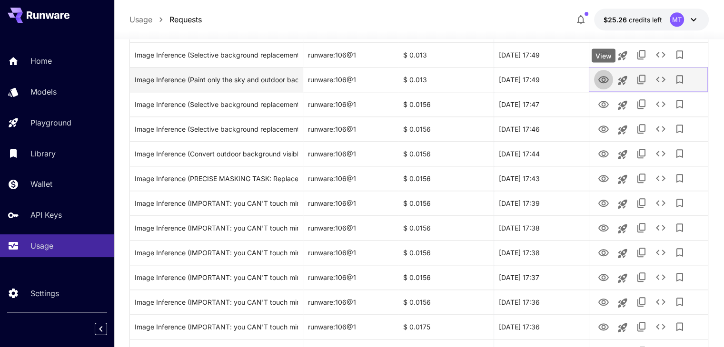
click at [603, 81] on icon "View" at bounding box center [603, 79] width 10 height 7
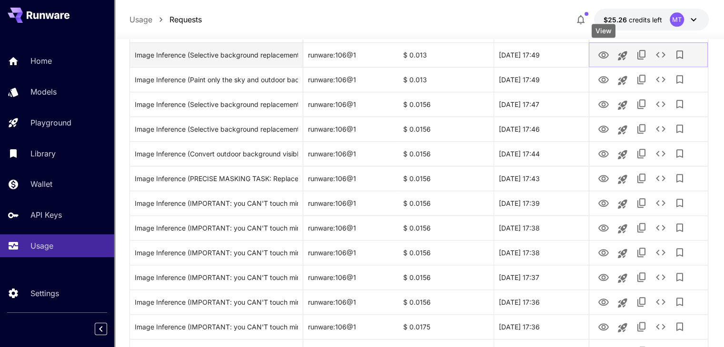
click at [600, 56] on icon "View" at bounding box center [603, 54] width 10 height 7
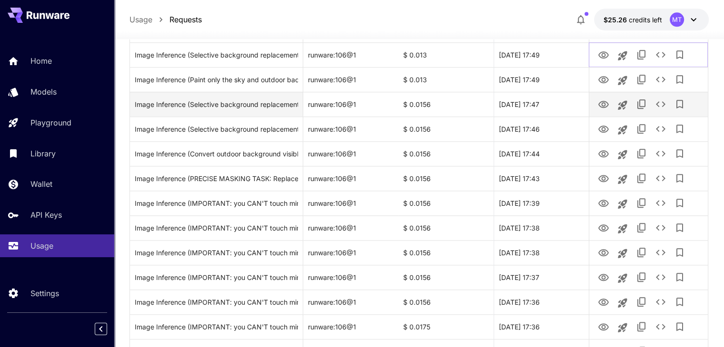
scroll to position [988, 0]
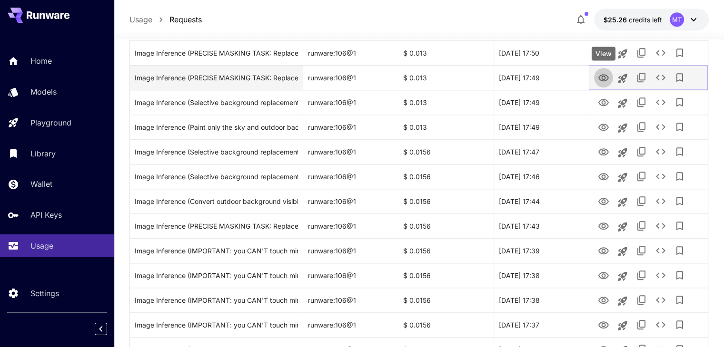
click at [604, 76] on icon "View" at bounding box center [603, 77] width 10 height 7
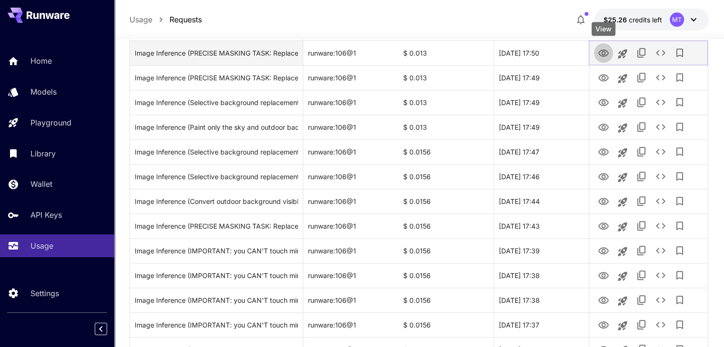
click at [604, 51] on icon "View" at bounding box center [603, 53] width 10 height 7
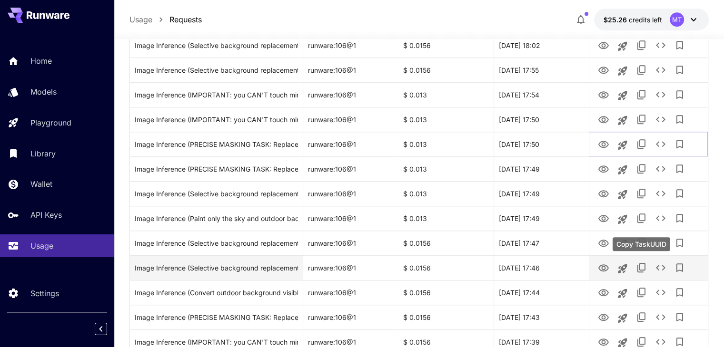
scroll to position [893, 0]
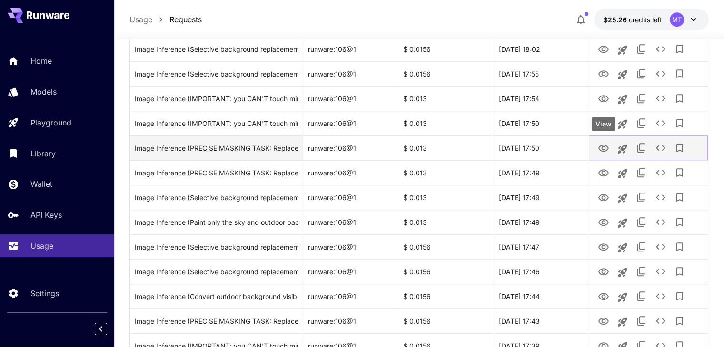
click at [602, 143] on icon "View" at bounding box center [603, 148] width 11 height 11
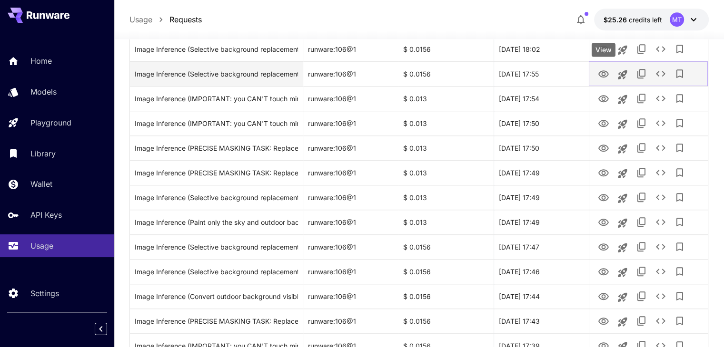
click at [603, 72] on icon "View" at bounding box center [603, 73] width 10 height 7
click at [655, 79] on icon "See details" at bounding box center [660, 73] width 11 height 11
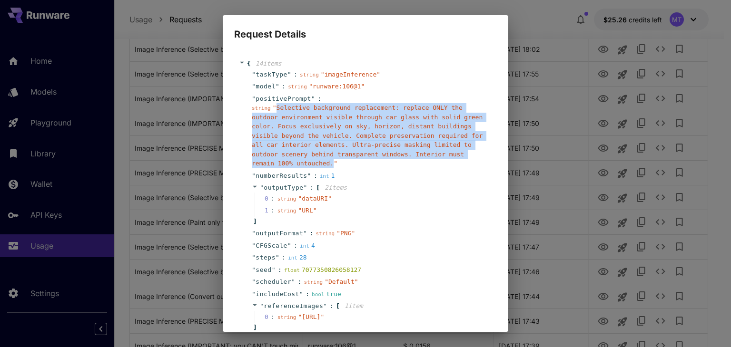
drag, startPoint x: 274, startPoint y: 107, endPoint x: 445, endPoint y: 155, distance: 178.0
click at [445, 155] on span "" Selective background replacement: replace ONLY the outdoor environment visibl…" at bounding box center [367, 135] width 231 height 63
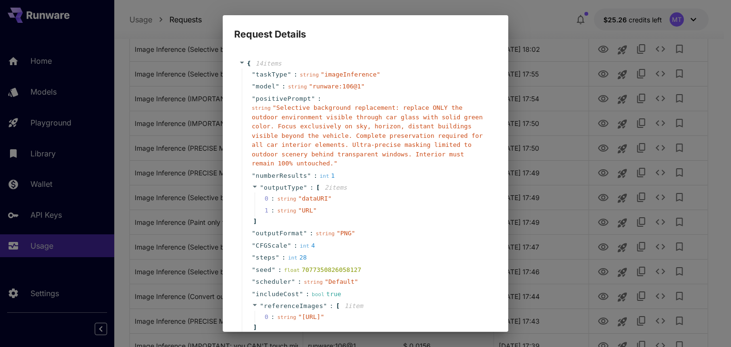
click at [209, 21] on div "Request Details { 14 item s " taskType " : string " imageInference " " model " …" at bounding box center [365, 173] width 731 height 347
click at [214, 29] on div "Request Details { 14 item s " taskType " : string " imageInference " " model " …" at bounding box center [365, 173] width 731 height 347
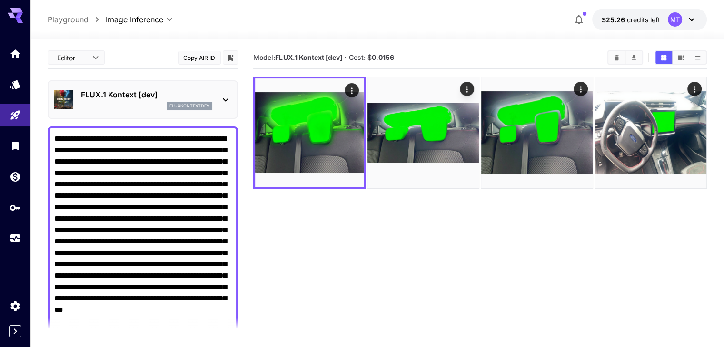
click at [194, 203] on textarea "**********" at bounding box center [142, 241] width 177 height 217
paste textarea
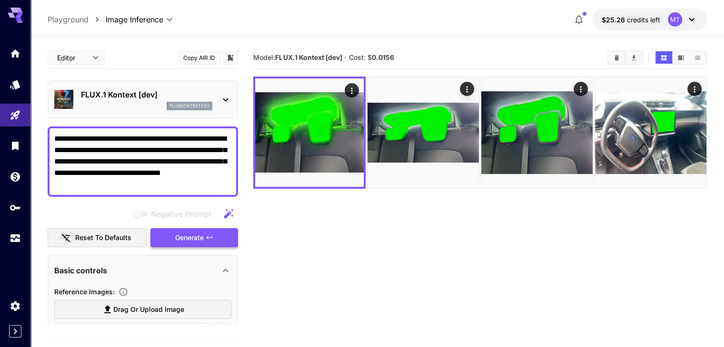
click at [205, 232] on button "Generate" at bounding box center [194, 238] width 88 height 20
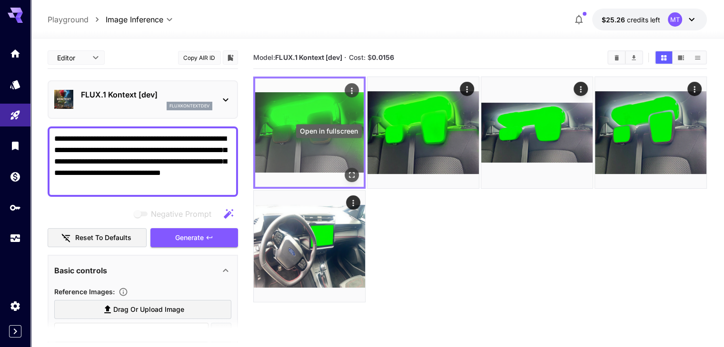
click at [347, 170] on icon "Open in fullscreen" at bounding box center [352, 175] width 10 height 10
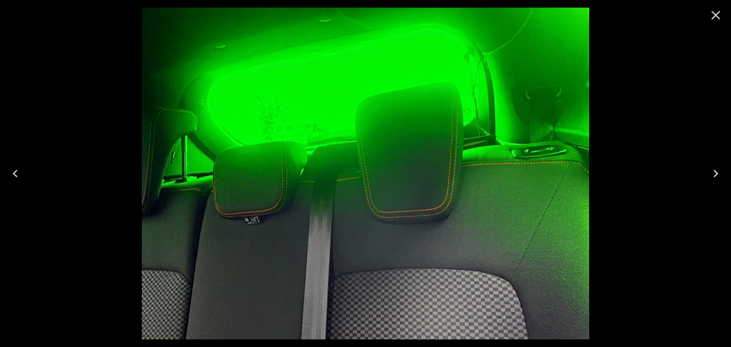
click at [712, 18] on icon "Close" at bounding box center [715, 15] width 15 height 15
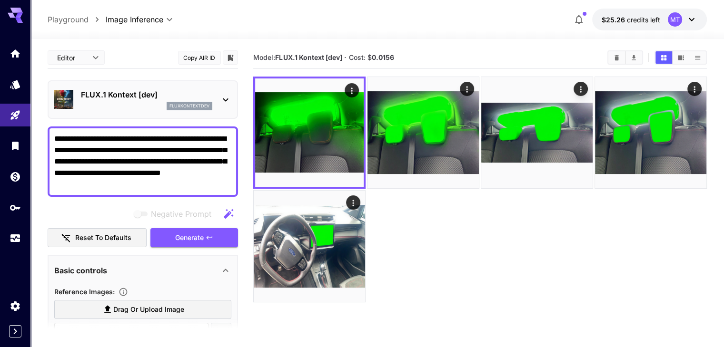
click at [126, 151] on textarea "**********" at bounding box center [142, 161] width 177 height 57
type textarea "**********"
click at [186, 231] on button "Generate" at bounding box center [194, 238] width 88 height 20
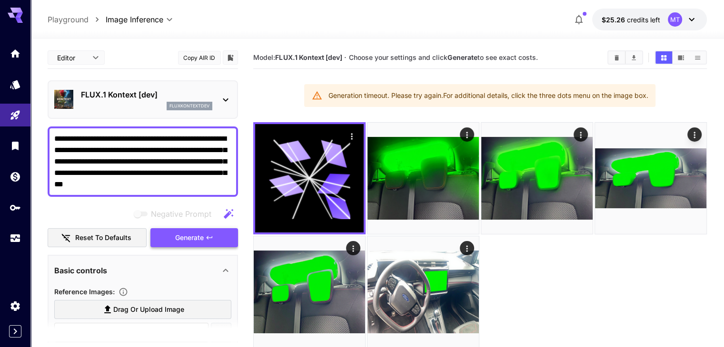
click at [201, 237] on span "Generate" at bounding box center [189, 238] width 29 height 12
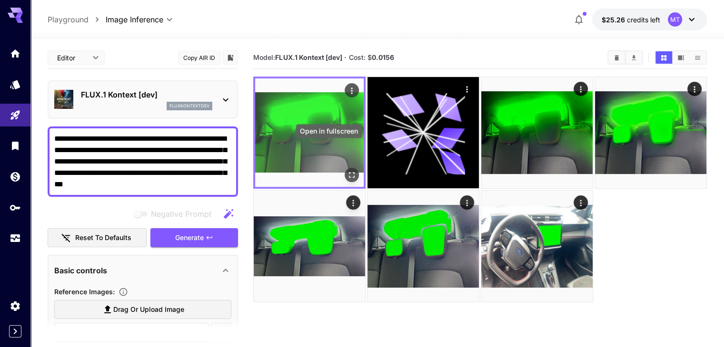
click at [347, 170] on icon "Open in fullscreen" at bounding box center [352, 175] width 10 height 10
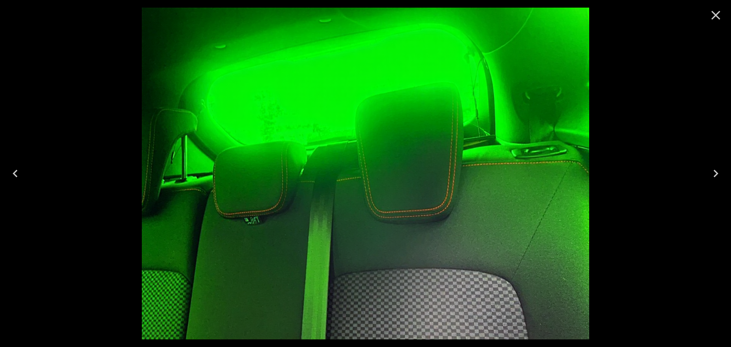
click at [713, 14] on icon "Close" at bounding box center [715, 15] width 15 height 15
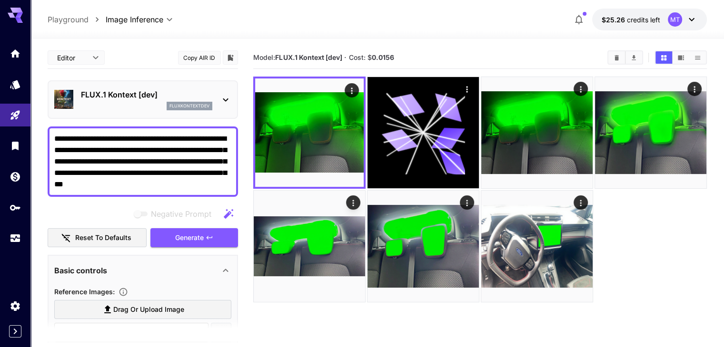
click at [171, 157] on textarea "**********" at bounding box center [142, 161] width 177 height 57
paste textarea "**********"
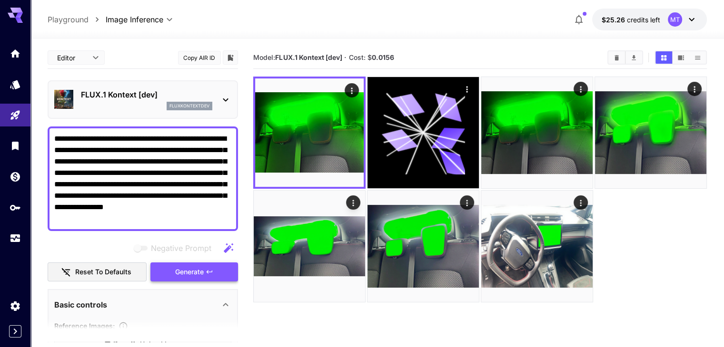
type textarea "**********"
click at [203, 273] on span "Generate" at bounding box center [189, 273] width 29 height 12
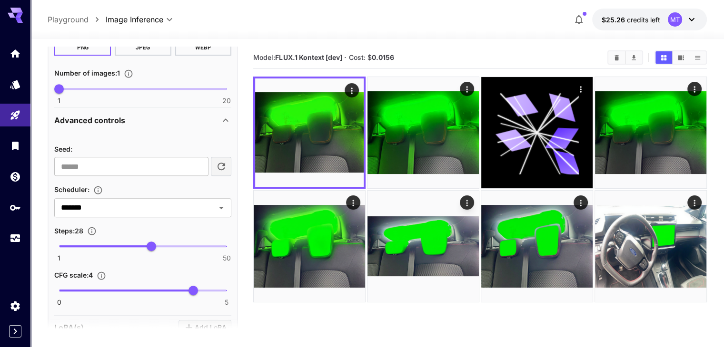
scroll to position [476, 0]
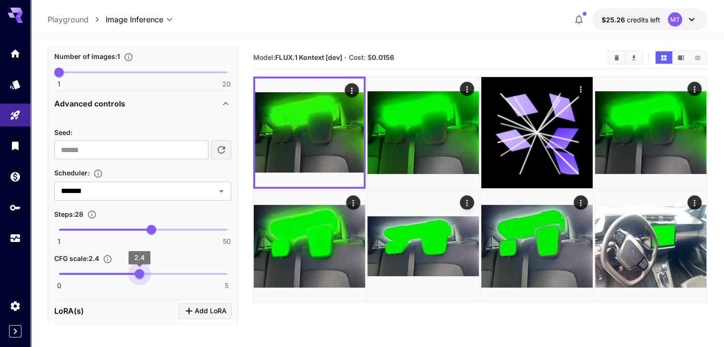
type input "***"
drag, startPoint x: 192, startPoint y: 273, endPoint x: 137, endPoint y: 267, distance: 55.5
click at [137, 269] on span "2.3" at bounding box center [136, 274] width 10 height 10
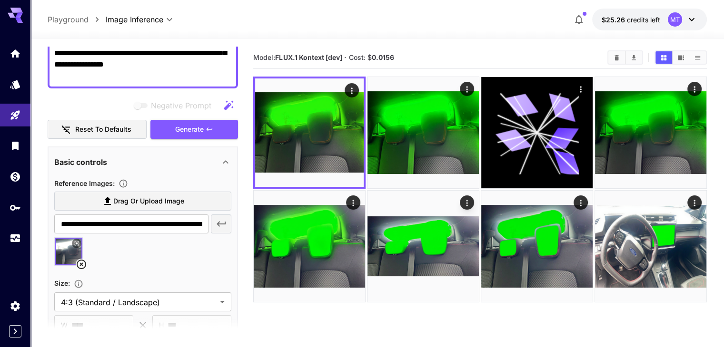
scroll to position [0, 0]
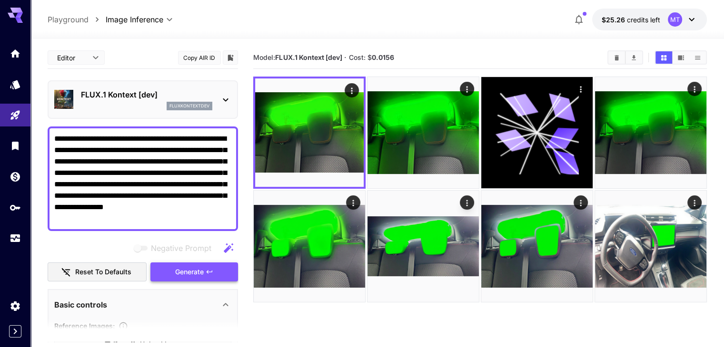
click at [198, 274] on span "Generate" at bounding box center [189, 273] width 29 height 12
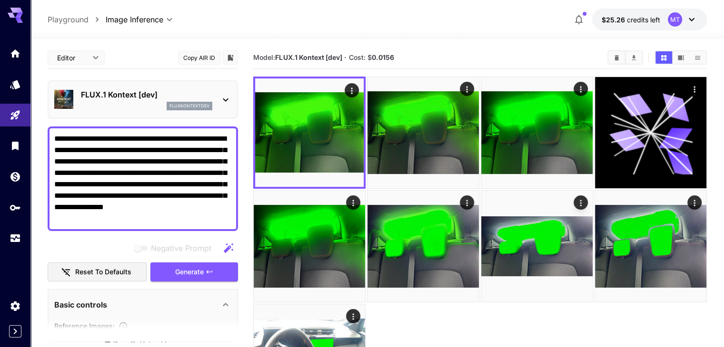
click at [0, 132] on div at bounding box center [15, 146] width 30 height 208
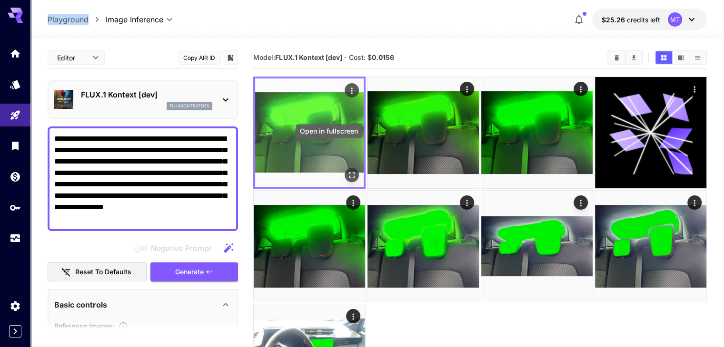
click at [349, 172] on icon "Open in fullscreen" at bounding box center [352, 175] width 6 height 6
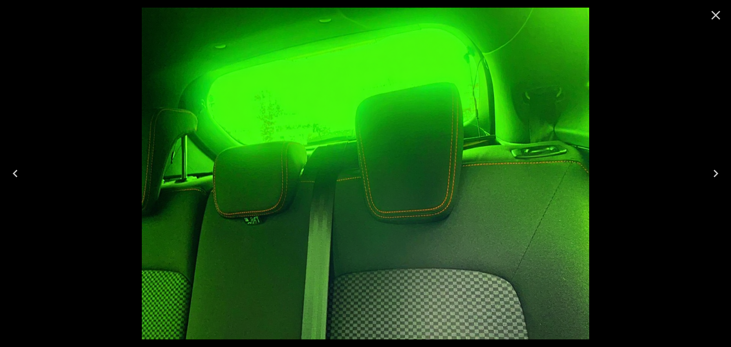
click at [715, 15] on icon "Close" at bounding box center [716, 15] width 9 height 9
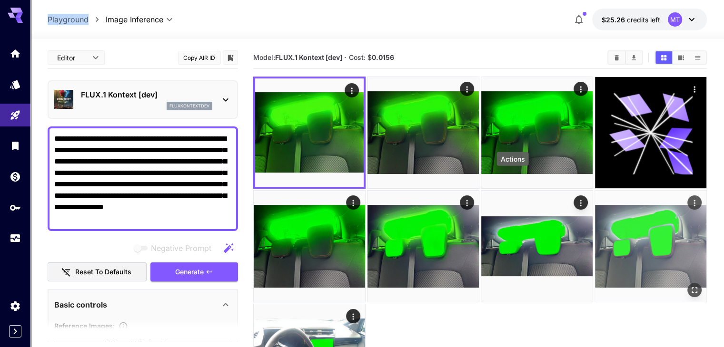
click at [690, 198] on icon "Actions" at bounding box center [695, 203] width 10 height 10
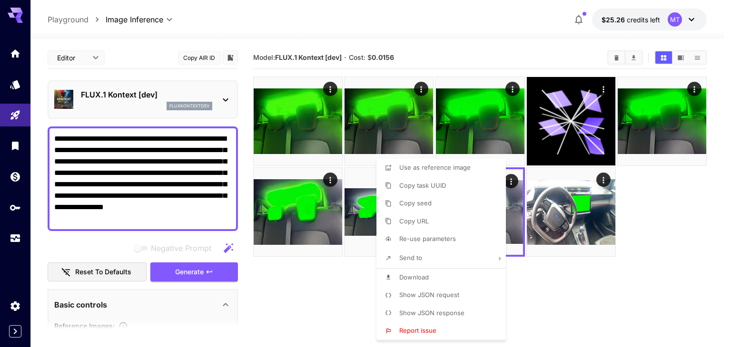
click at [187, 201] on div at bounding box center [365, 173] width 731 height 347
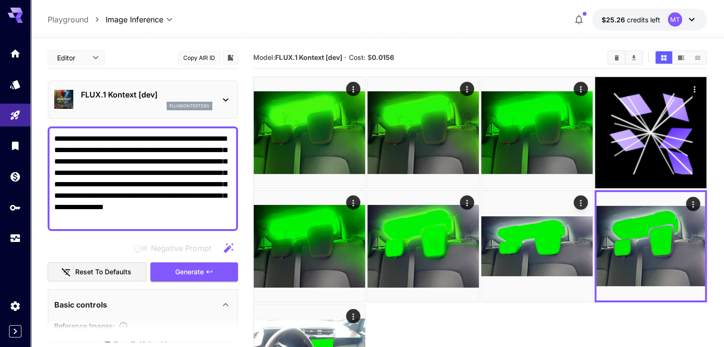
click at [187, 192] on textarea "**********" at bounding box center [142, 178] width 177 height 91
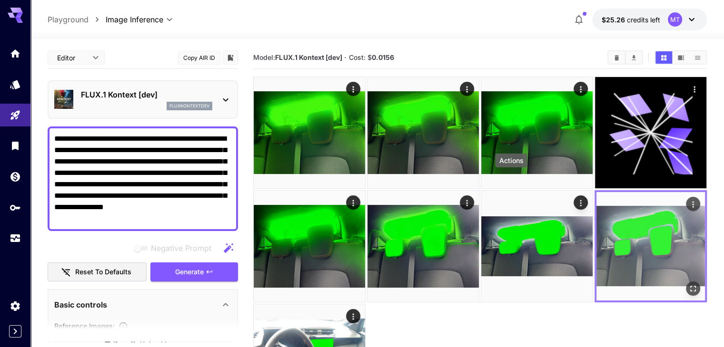
click at [688, 200] on icon "Actions" at bounding box center [693, 205] width 10 height 10
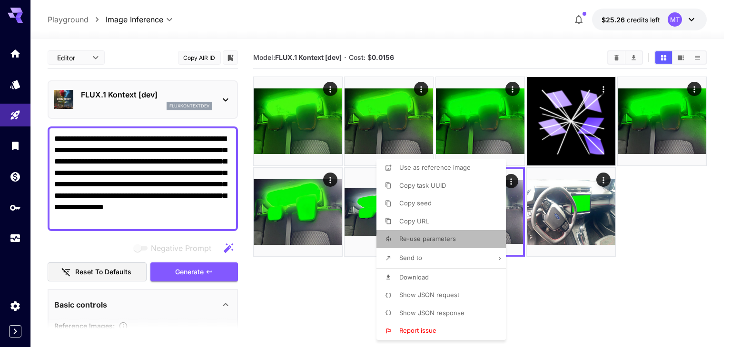
click at [426, 236] on span "Re-use parameters" at bounding box center [427, 239] width 57 height 8
type input "*********"
type input "*"
type input "*******"
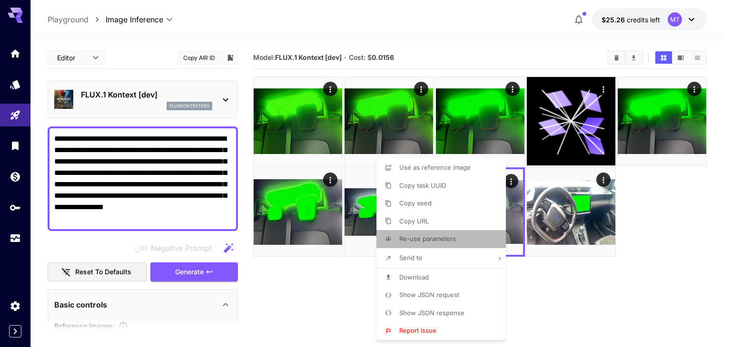
type input "*"
type input "**********"
type input "****"
type input "**********"
type input "**"
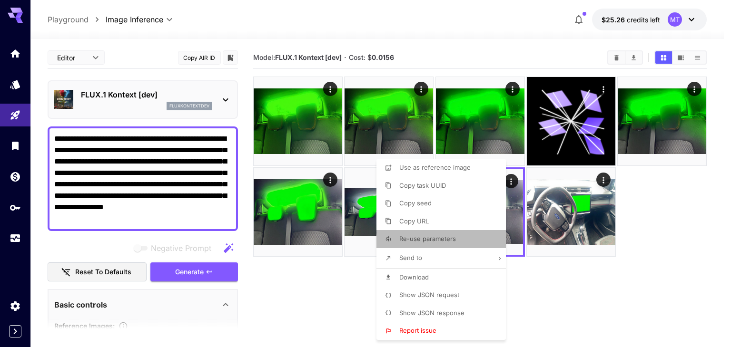
type input "***"
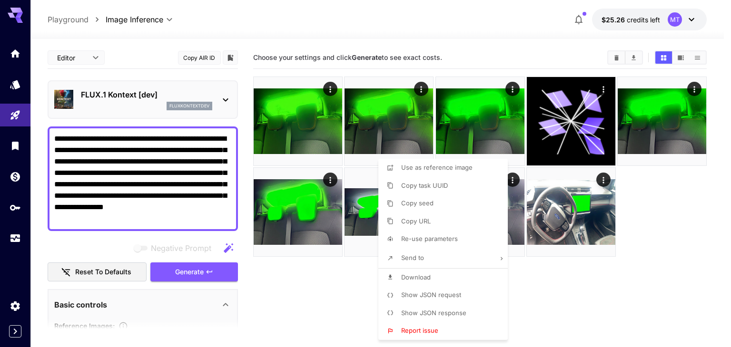
click at [205, 219] on div at bounding box center [365, 173] width 731 height 347
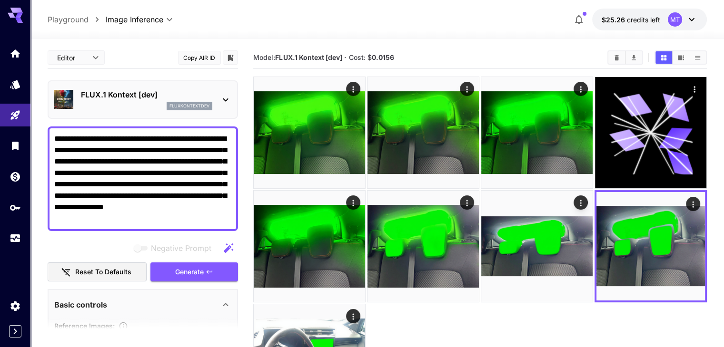
click at [196, 216] on textarea "**********" at bounding box center [142, 178] width 177 height 91
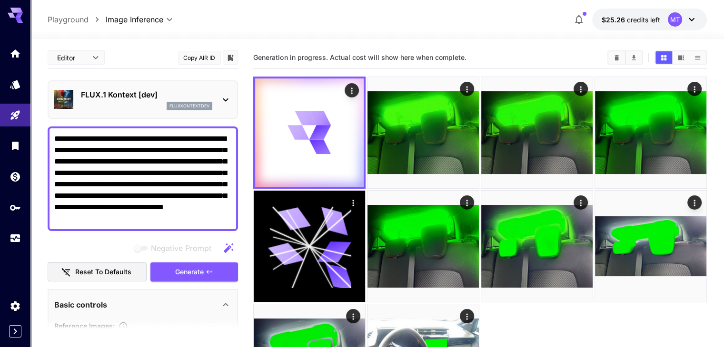
click at [196, 216] on textarea "**********" at bounding box center [142, 178] width 177 height 91
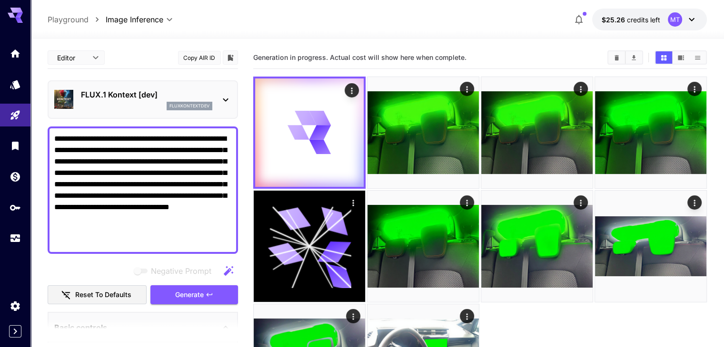
paste textarea "**********"
type textarea "**********"
